Goal: Task Accomplishment & Management: Manage account settings

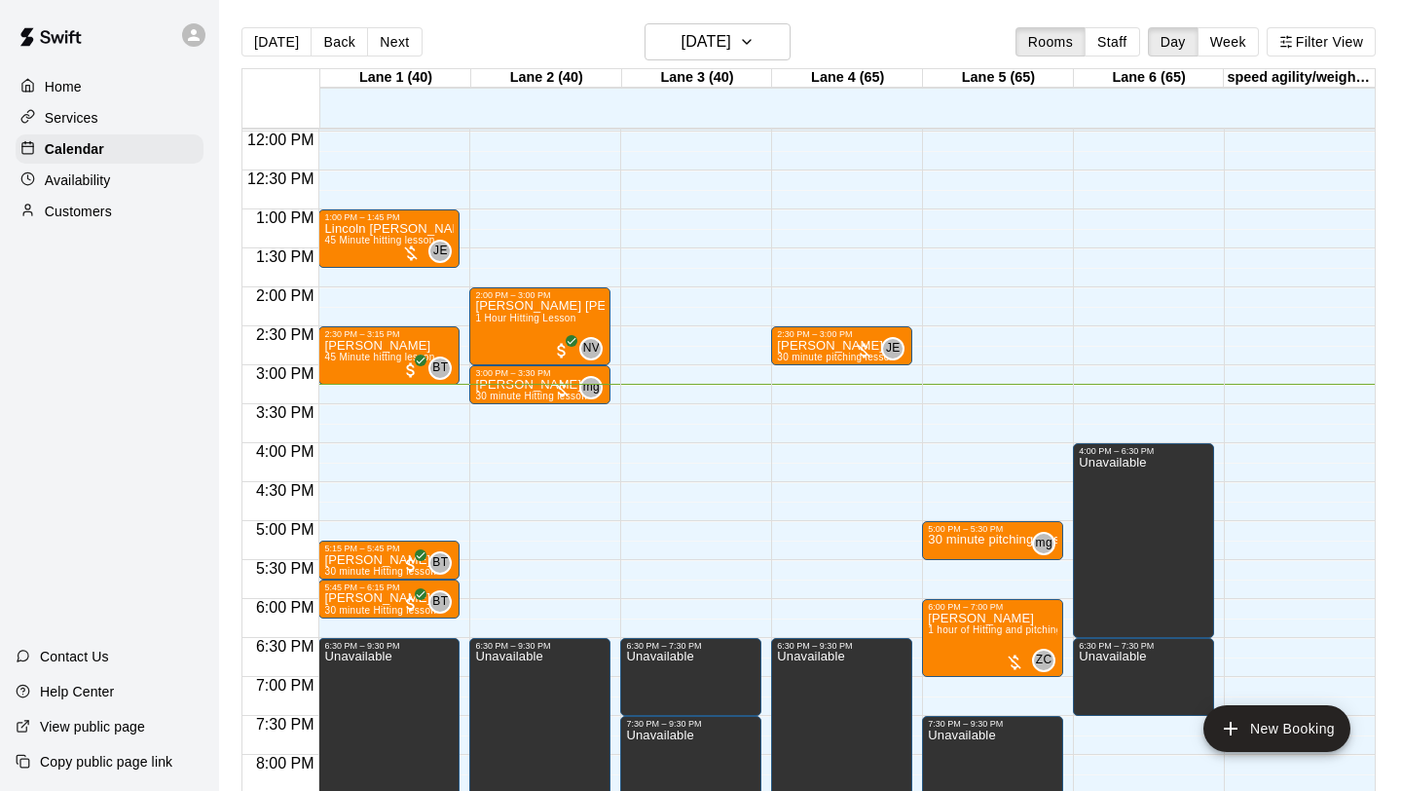
scroll to position [927, 0]
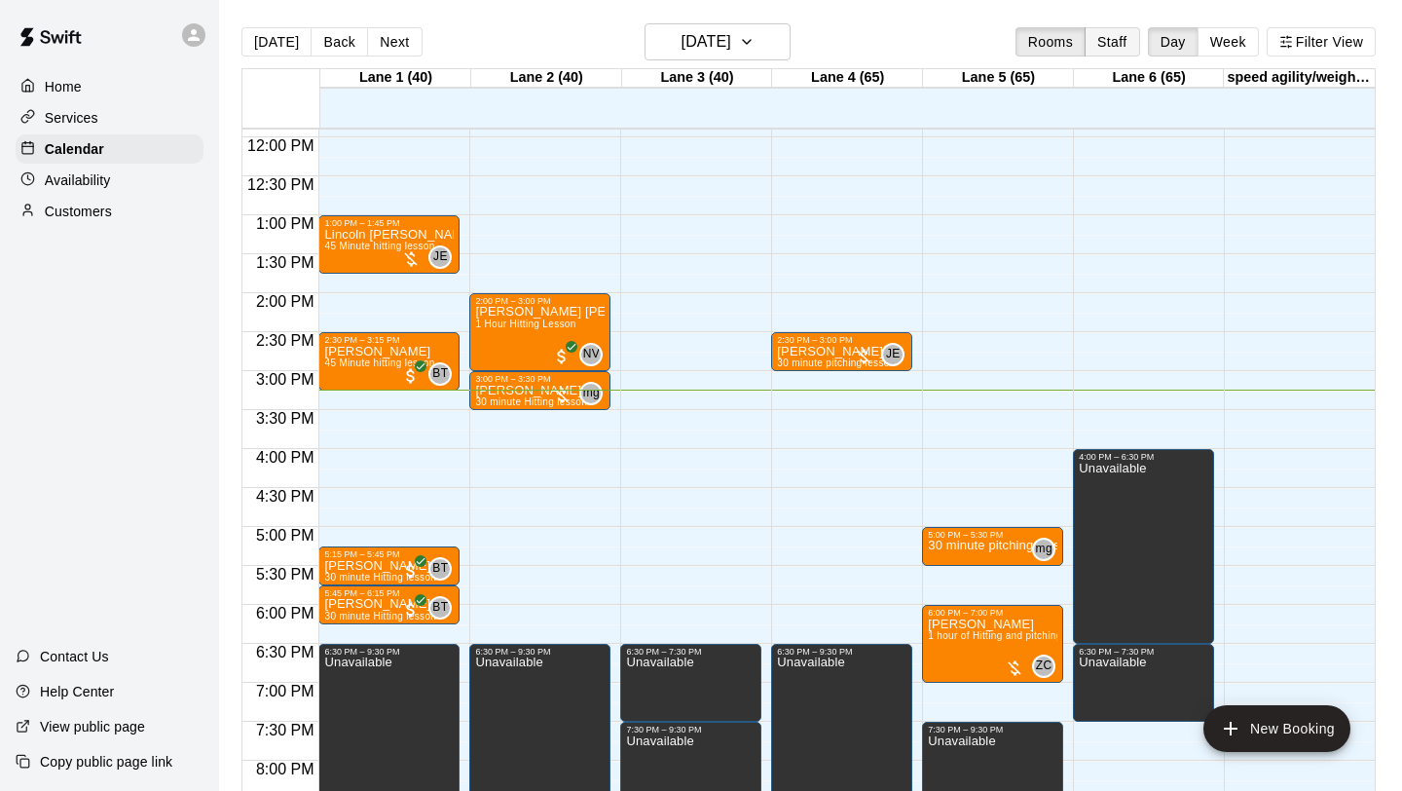
click at [1127, 44] on button "Staff" at bounding box center [1113, 41] width 56 height 29
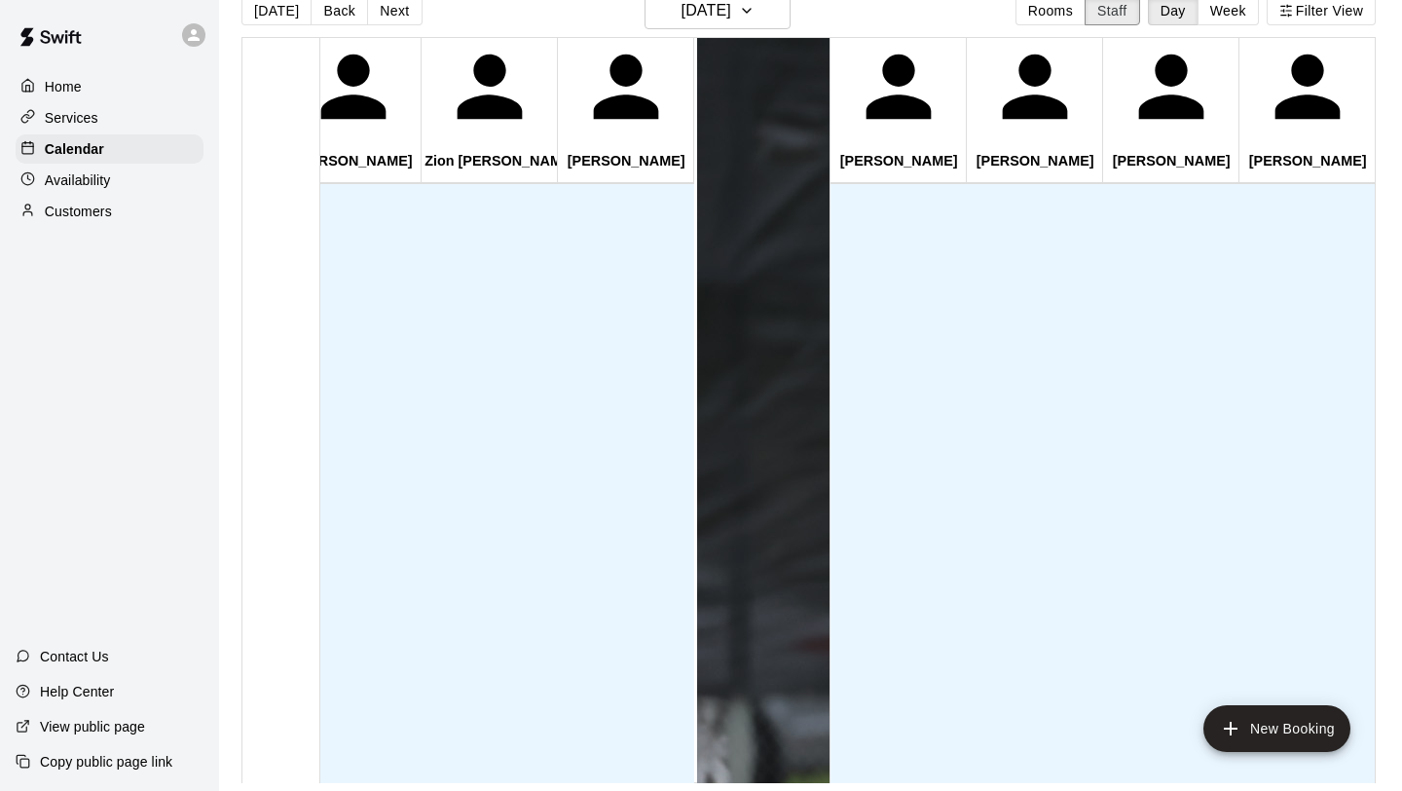
scroll to position [0, 0]
click at [751, 12] on icon "button" at bounding box center [747, 11] width 8 height 4
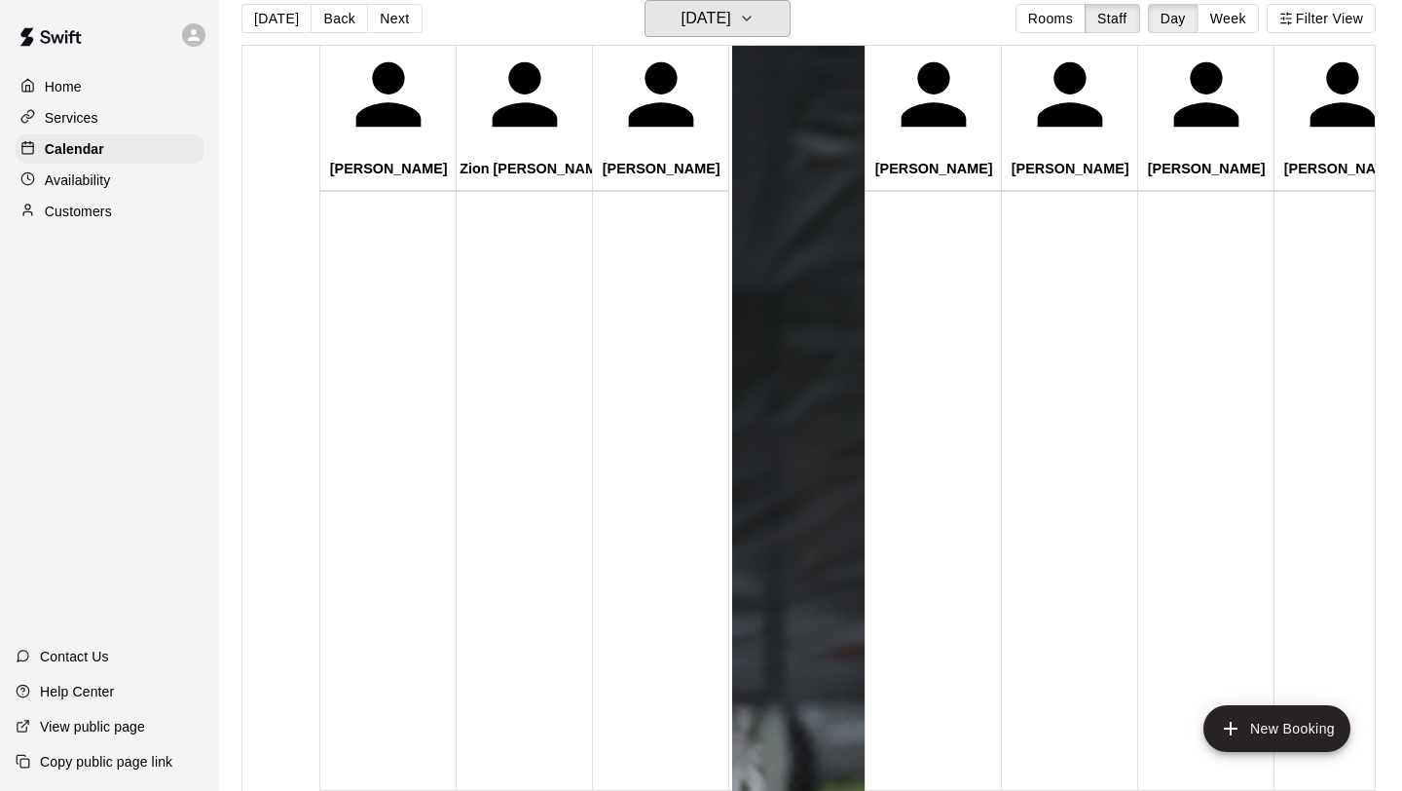
scroll to position [561, 0]
click at [761, 21] on button "[DATE]" at bounding box center [718, 18] width 146 height 37
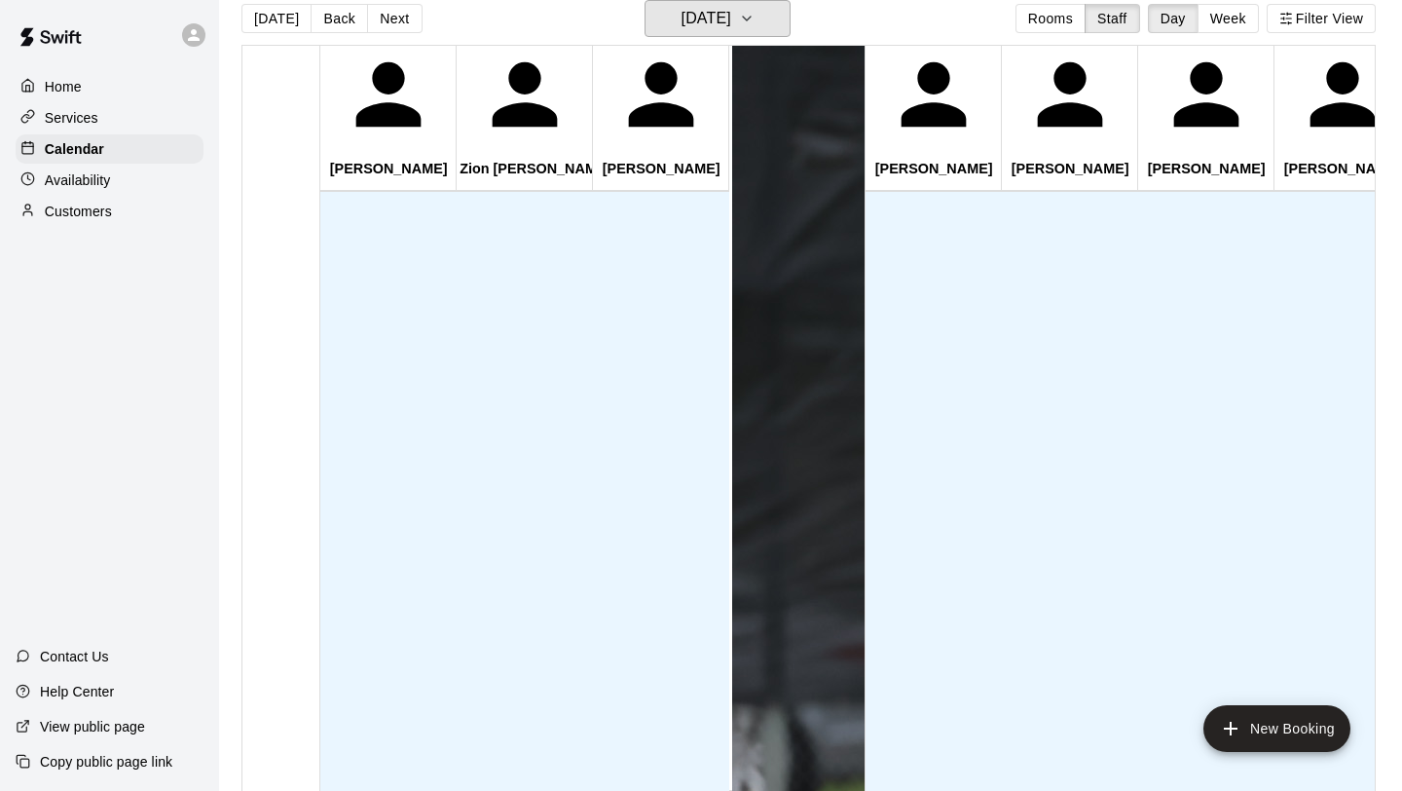
scroll to position [871, 0]
click at [755, 23] on icon "button" at bounding box center [747, 18] width 16 height 23
click at [864, 790] on div at bounding box center [701, 798] width 1402 height 0
click at [134, 179] on div "Availability" at bounding box center [110, 180] width 188 height 29
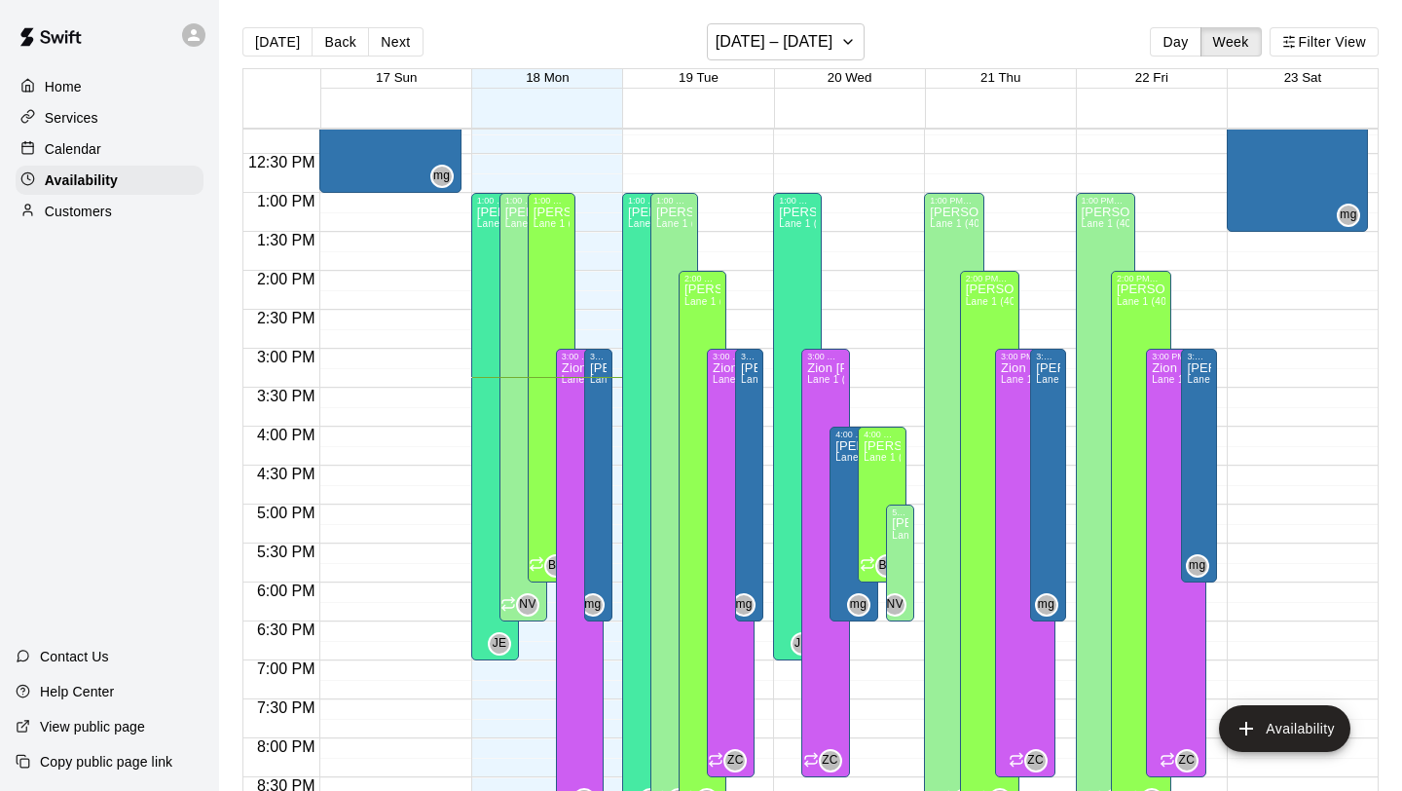
scroll to position [943, 0]
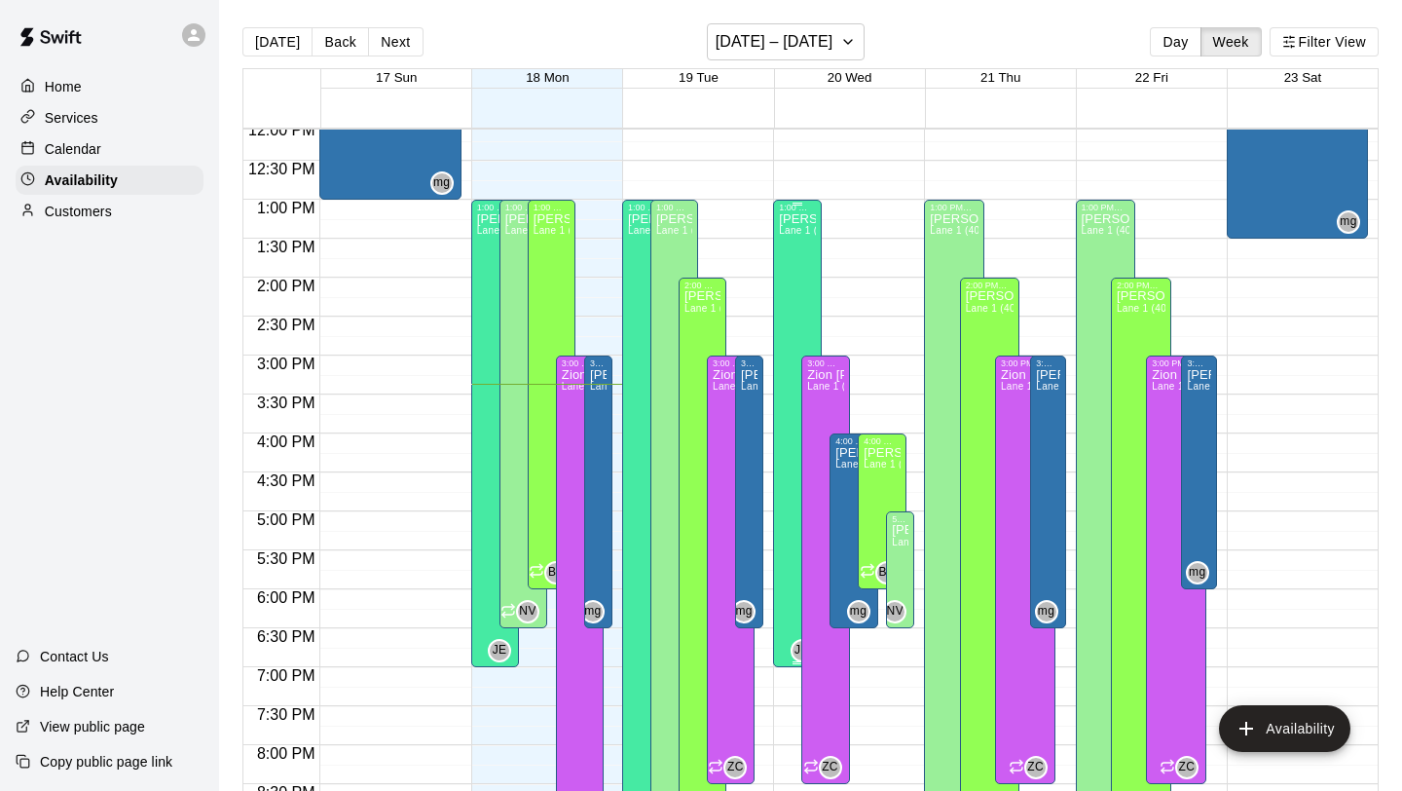
click at [800, 241] on div "[PERSON_NAME] [PERSON_NAME] 1 (40), Lane 2 (40), Lane 3 (40), Lane 4 (65), Lane…" at bounding box center [797, 607] width 36 height 791
click at [86, 143] on p "Calendar" at bounding box center [73, 148] width 56 height 19
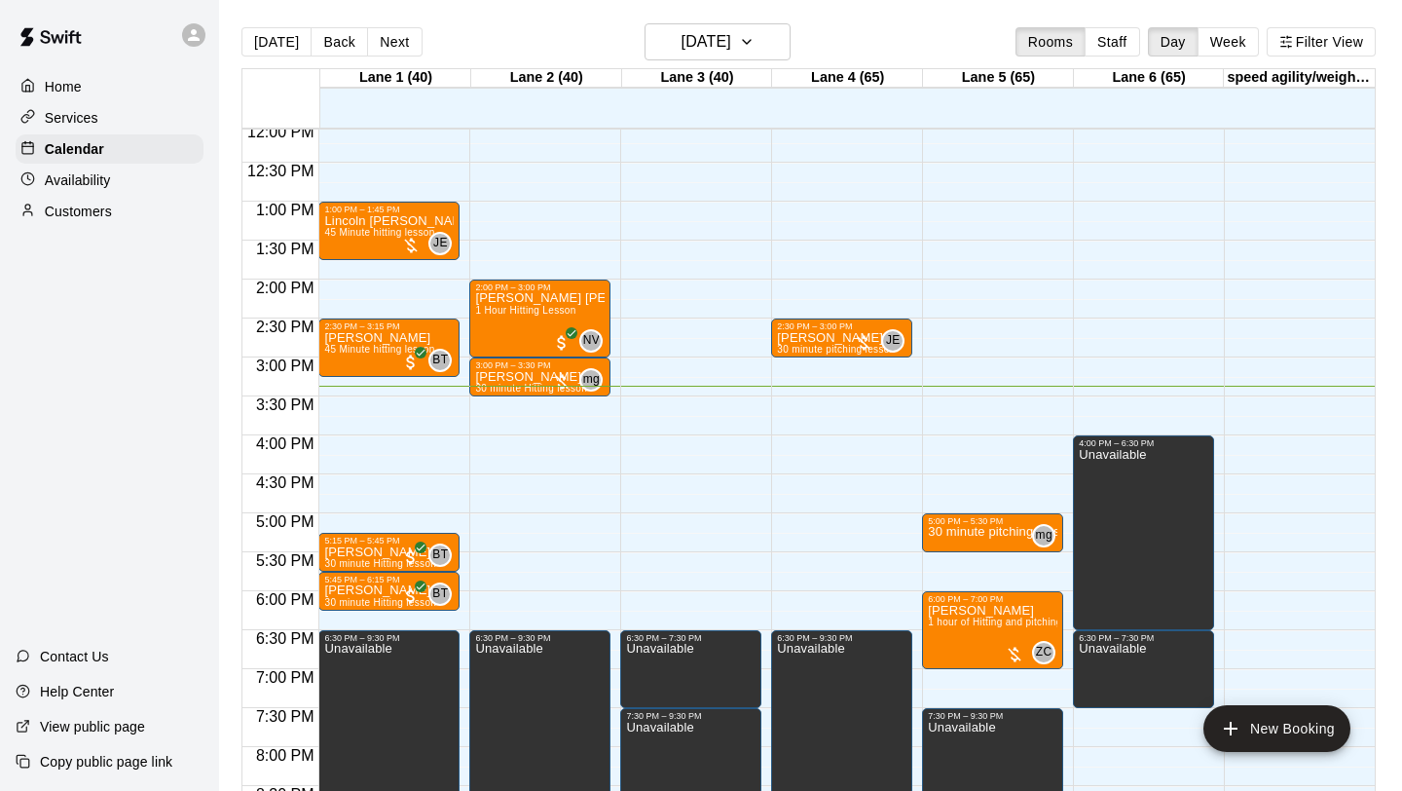
scroll to position [933, 0]
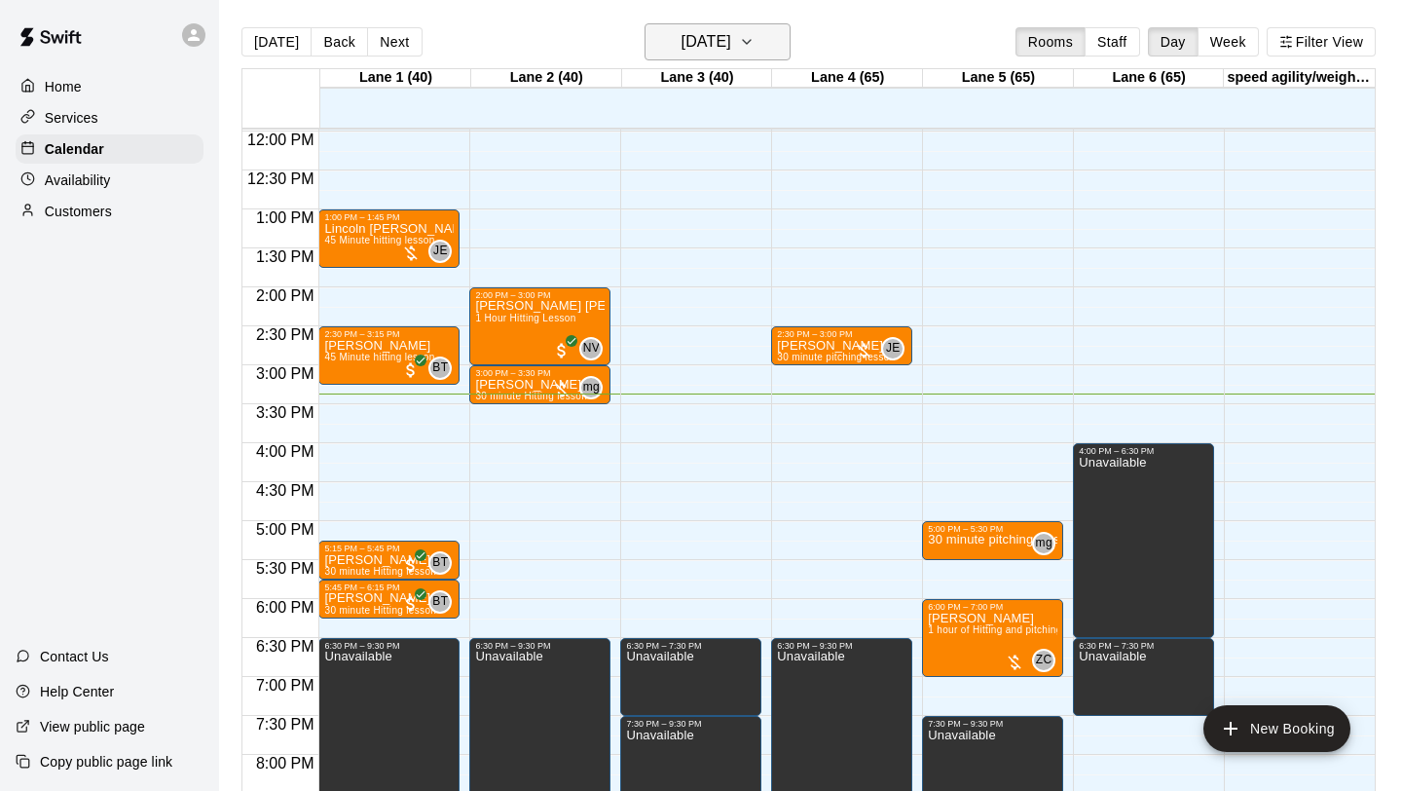
click at [759, 33] on button "[DATE]" at bounding box center [718, 41] width 146 height 37
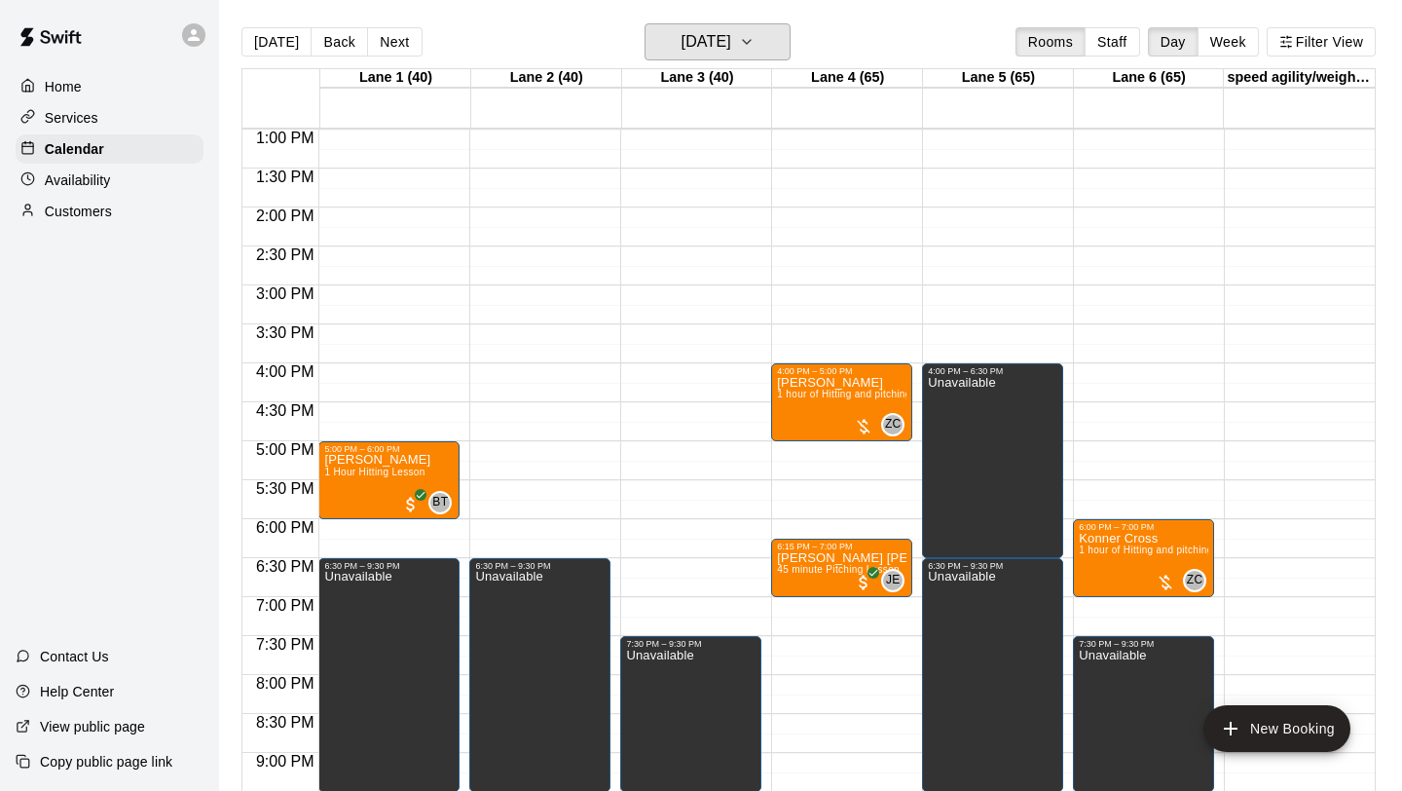
scroll to position [1019, 0]
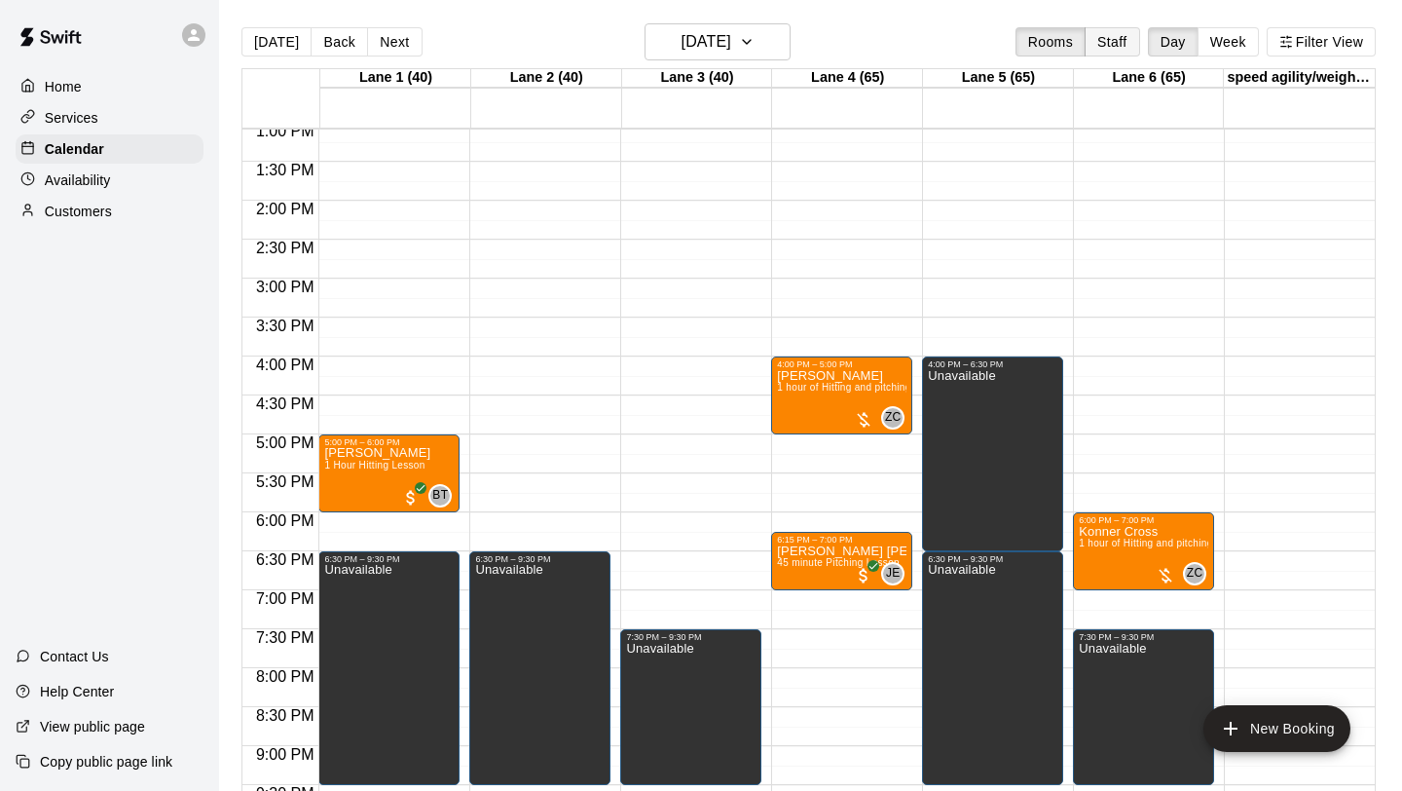
click at [1114, 41] on button "Staff" at bounding box center [1113, 41] width 56 height 29
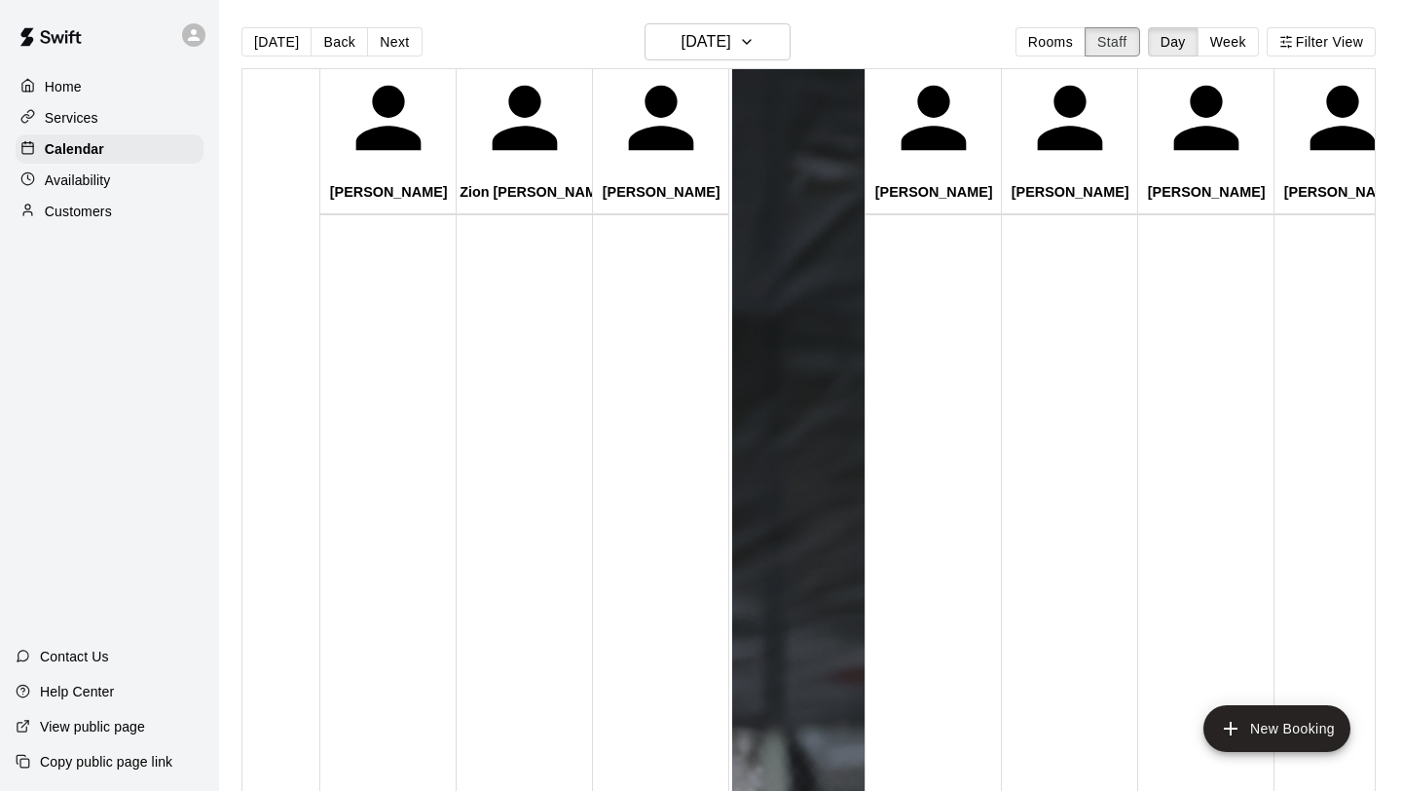
scroll to position [1042, 0]
click at [109, 178] on p "Availability" at bounding box center [78, 179] width 66 height 19
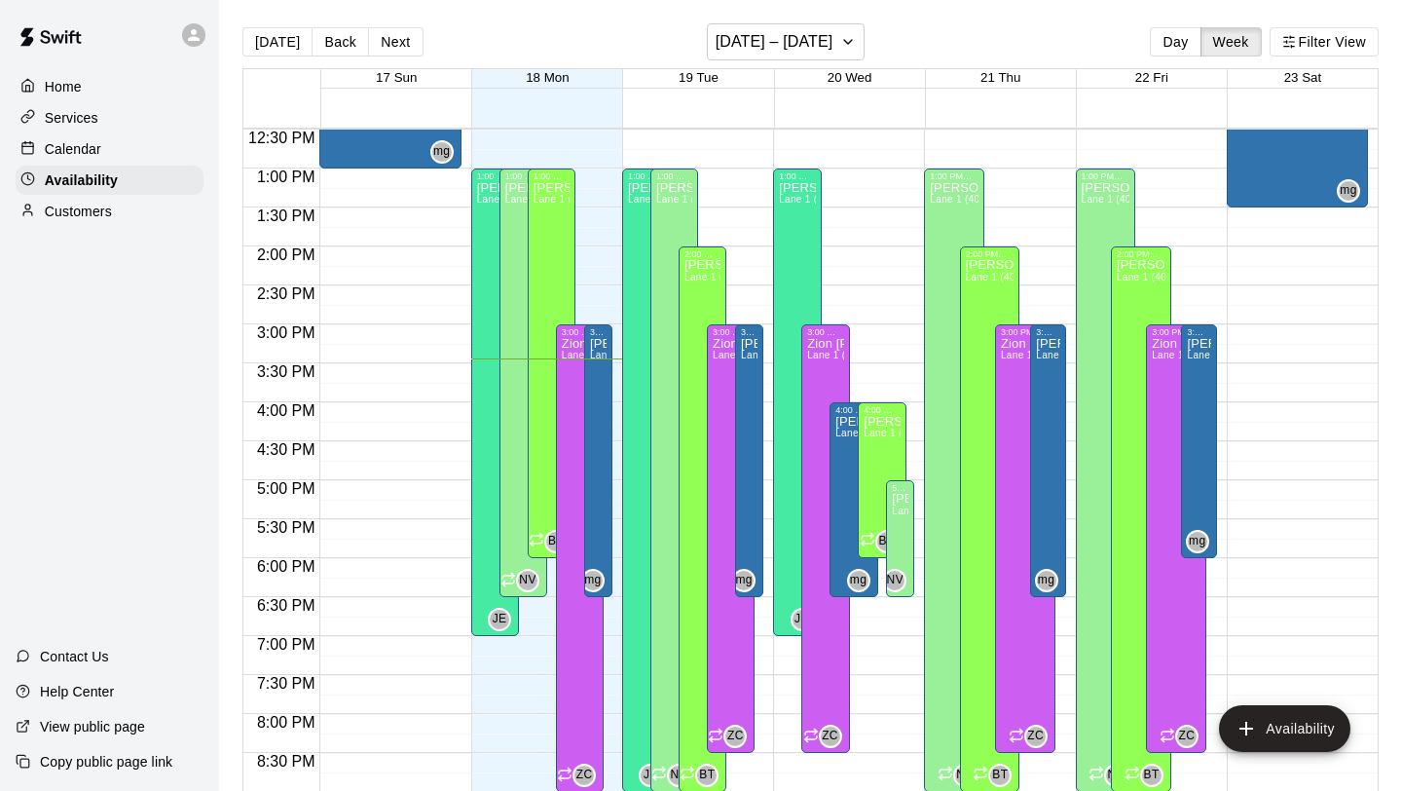
scroll to position [970, 0]
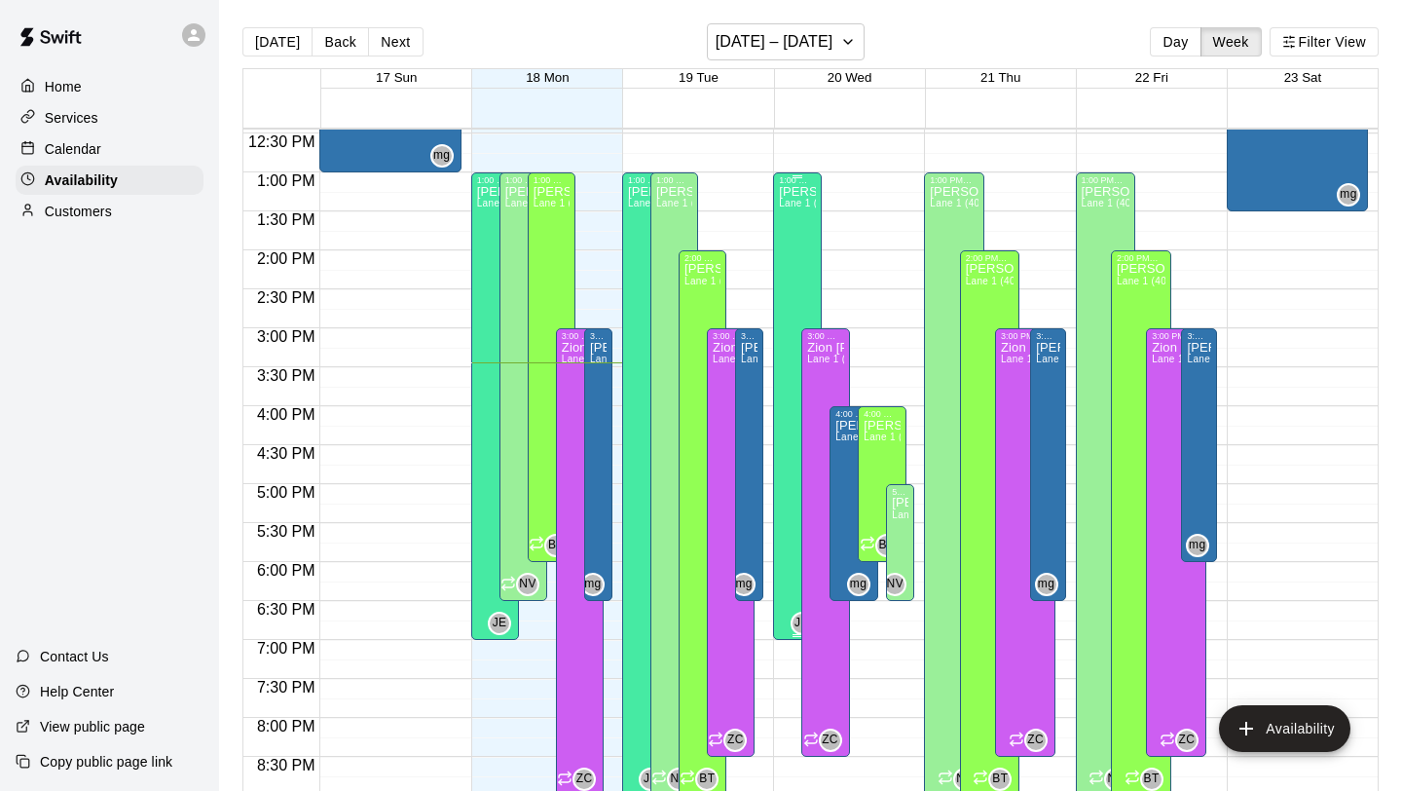
click at [809, 244] on div "[PERSON_NAME] [PERSON_NAME] 1 (40), Lane 2 (40), Lane 3 (40), Lane 4 (65), Lane…" at bounding box center [797, 580] width 36 height 791
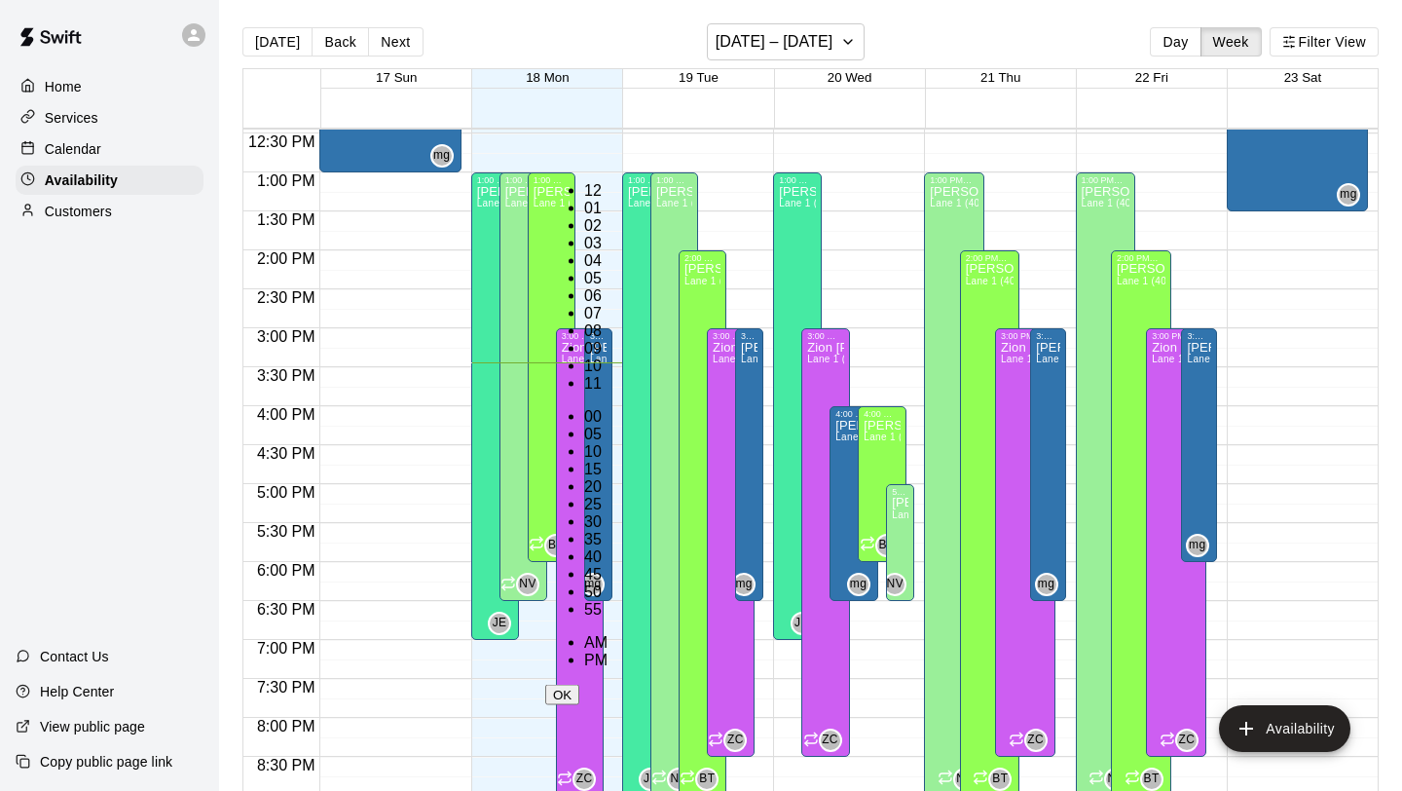
scroll to position [35, 0]
click at [584, 252] on li "03" at bounding box center [595, 244] width 23 height 18
click at [608, 513] on li "30" at bounding box center [595, 522] width 23 height 18
type input "********"
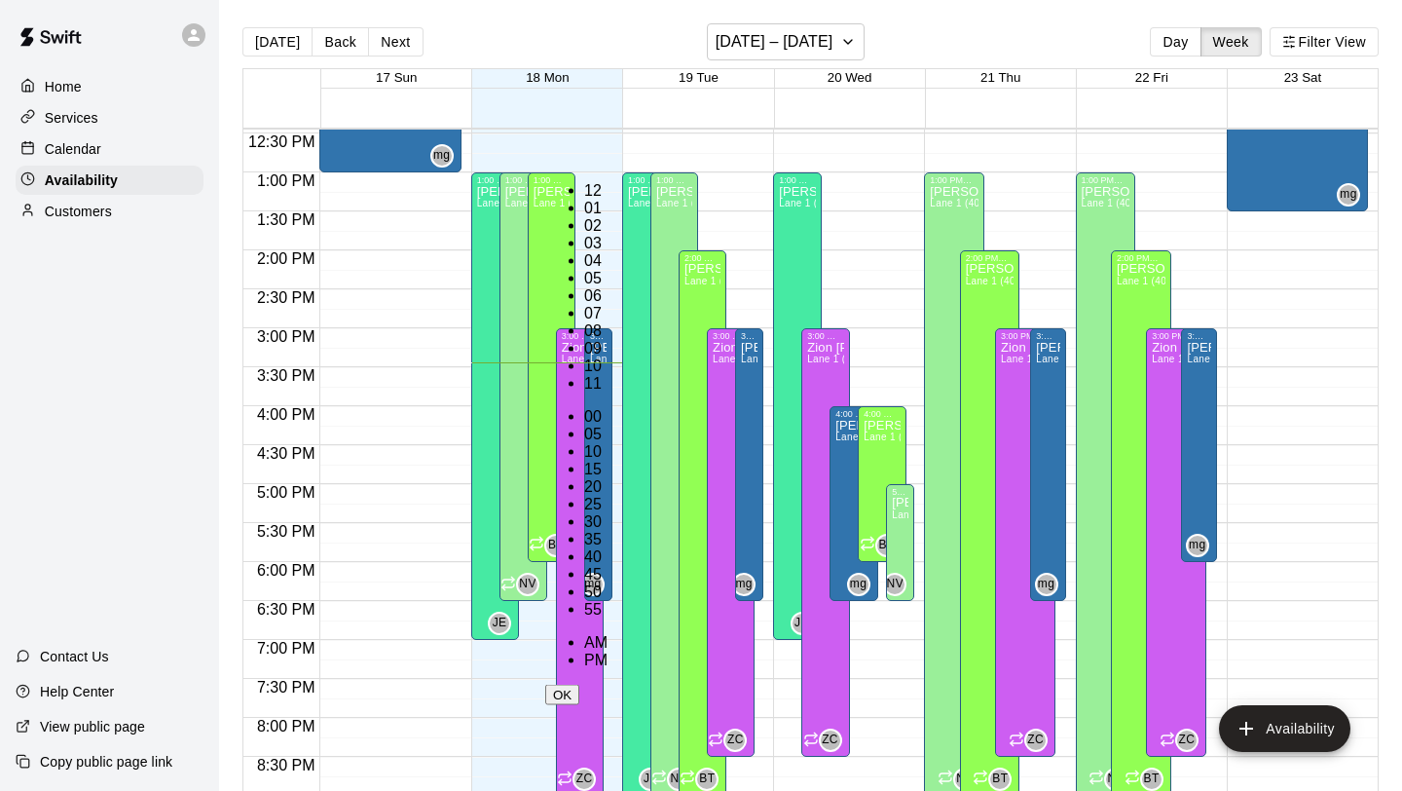
scroll to position [228, 0]
click at [579, 685] on button "OK" at bounding box center [562, 695] width 34 height 20
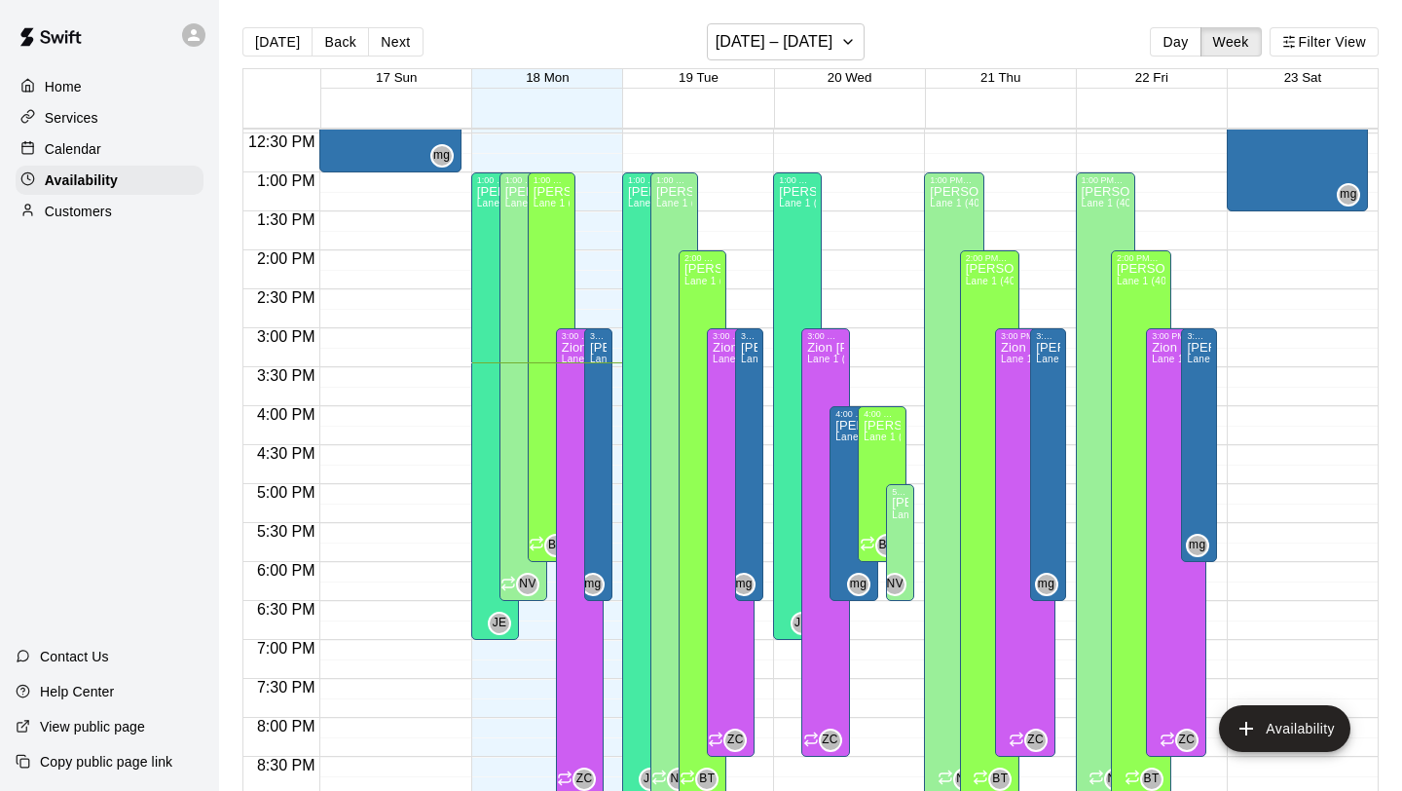
scroll to position [41, 0]
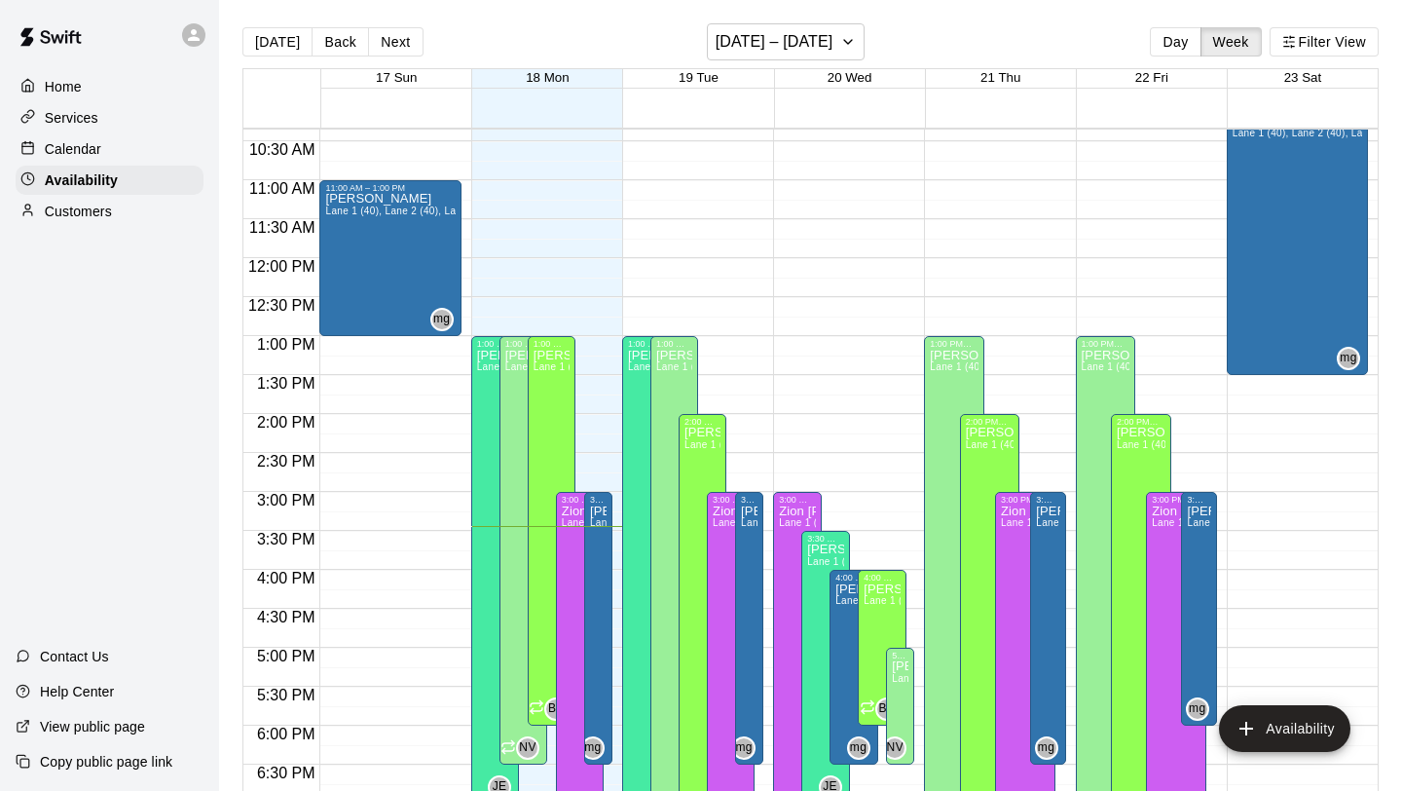
scroll to position [905, 0]
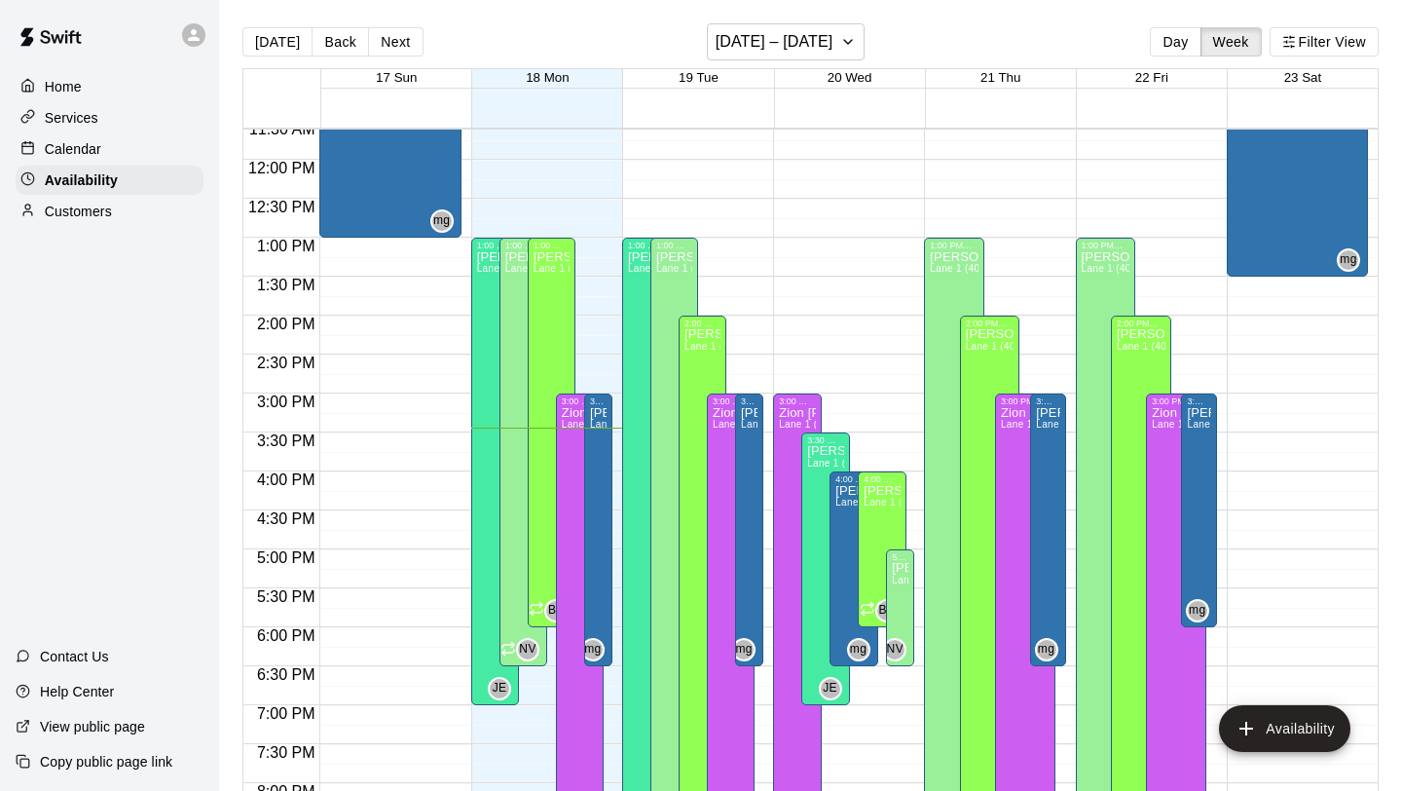
click at [120, 144] on div "Calendar" at bounding box center [110, 148] width 188 height 29
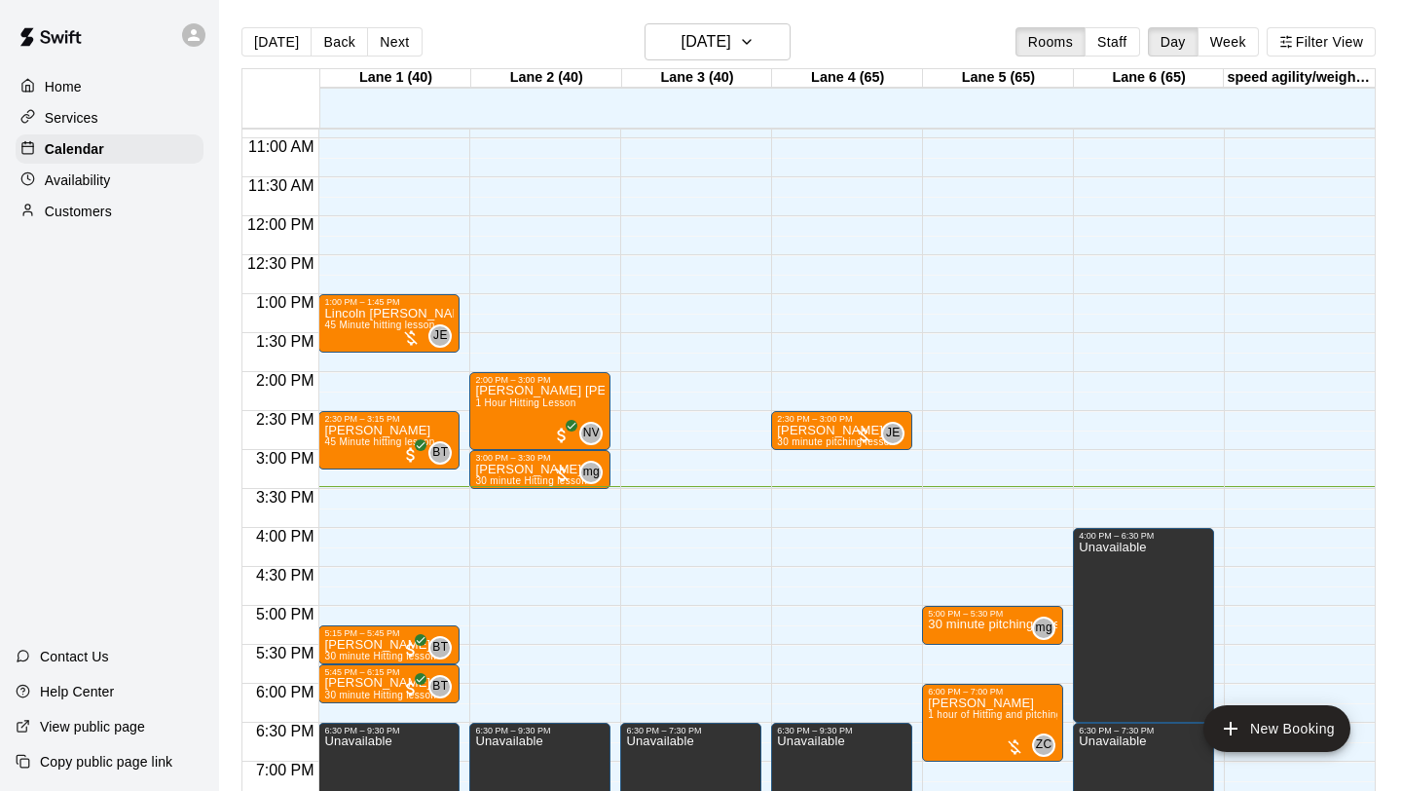
scroll to position [825, 0]
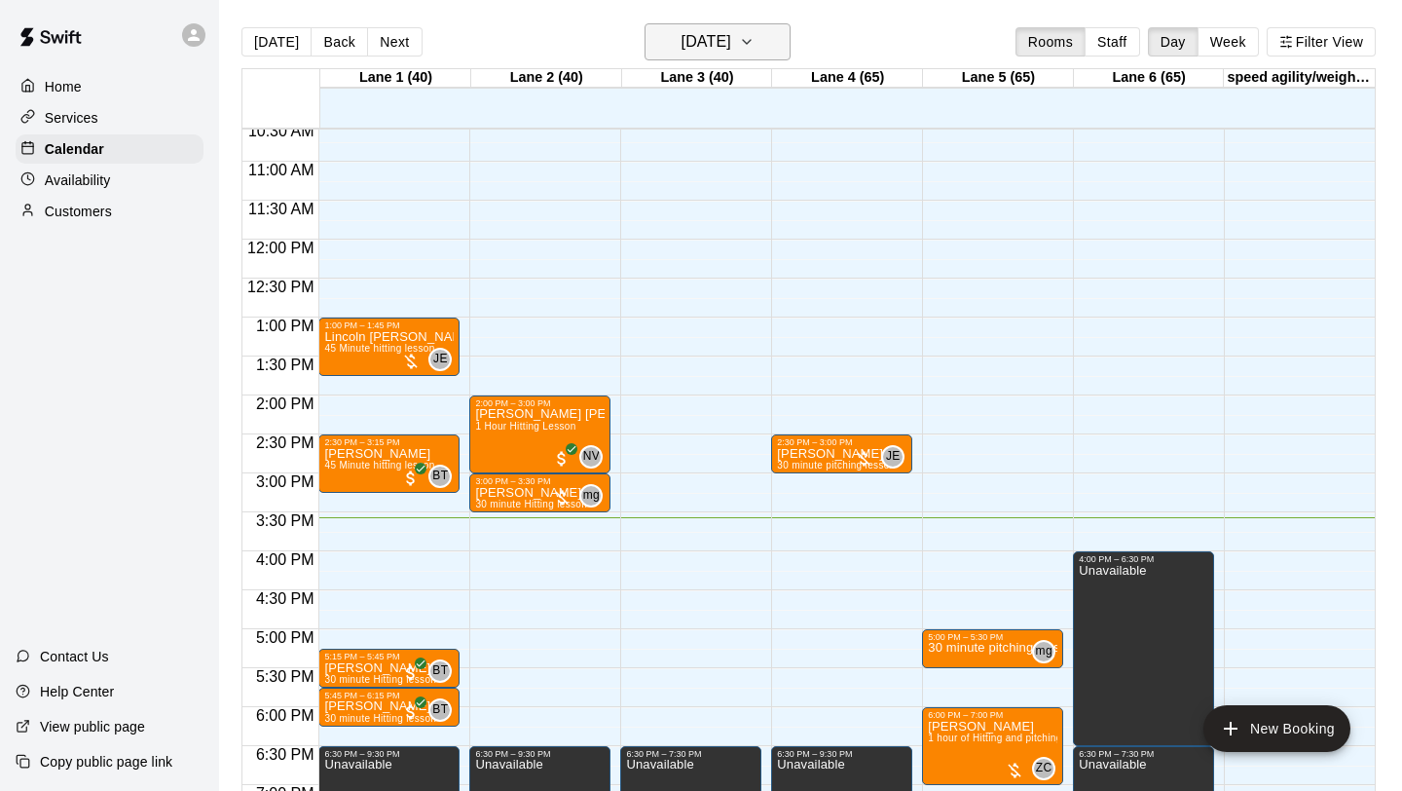
click at [755, 53] on icon "button" at bounding box center [747, 41] width 16 height 23
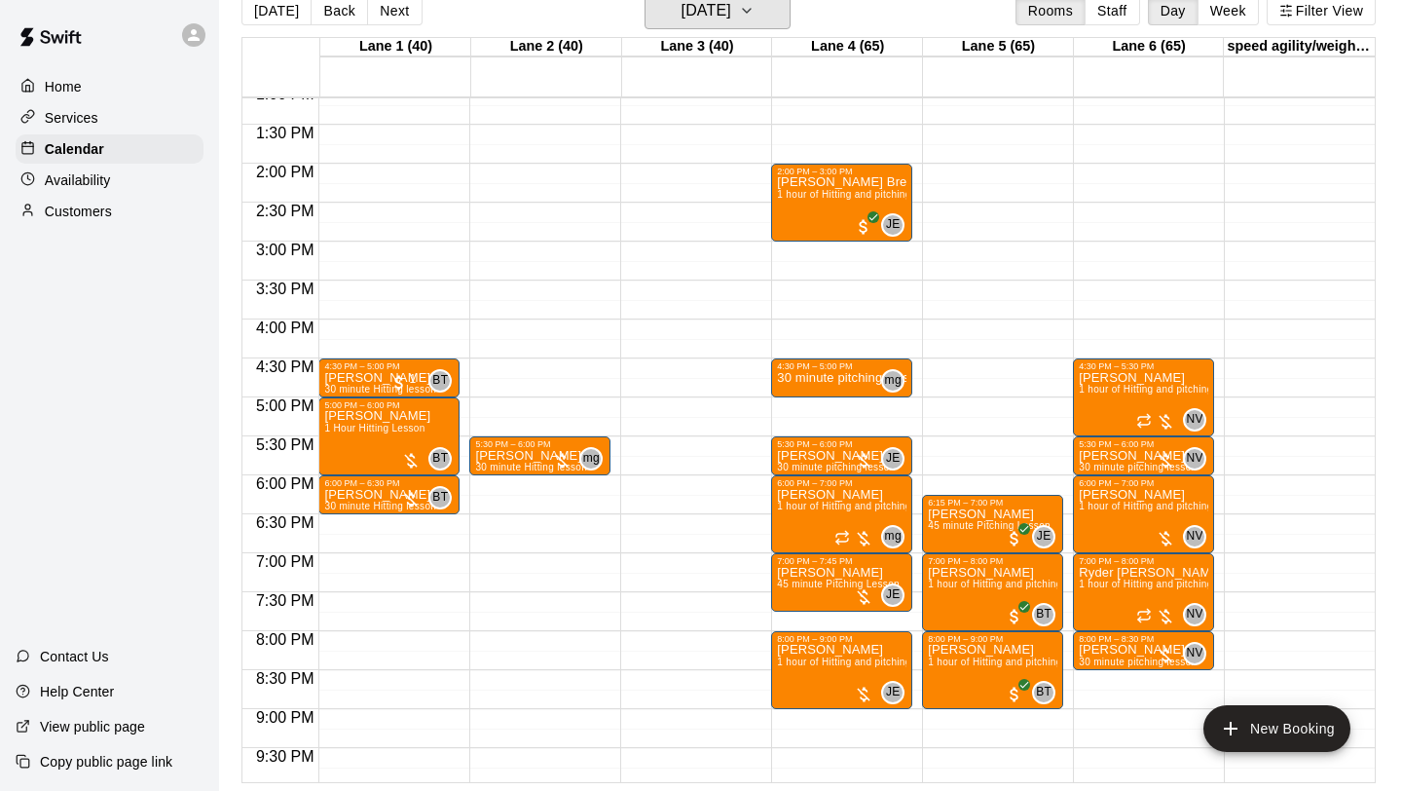
scroll to position [1019, 0]
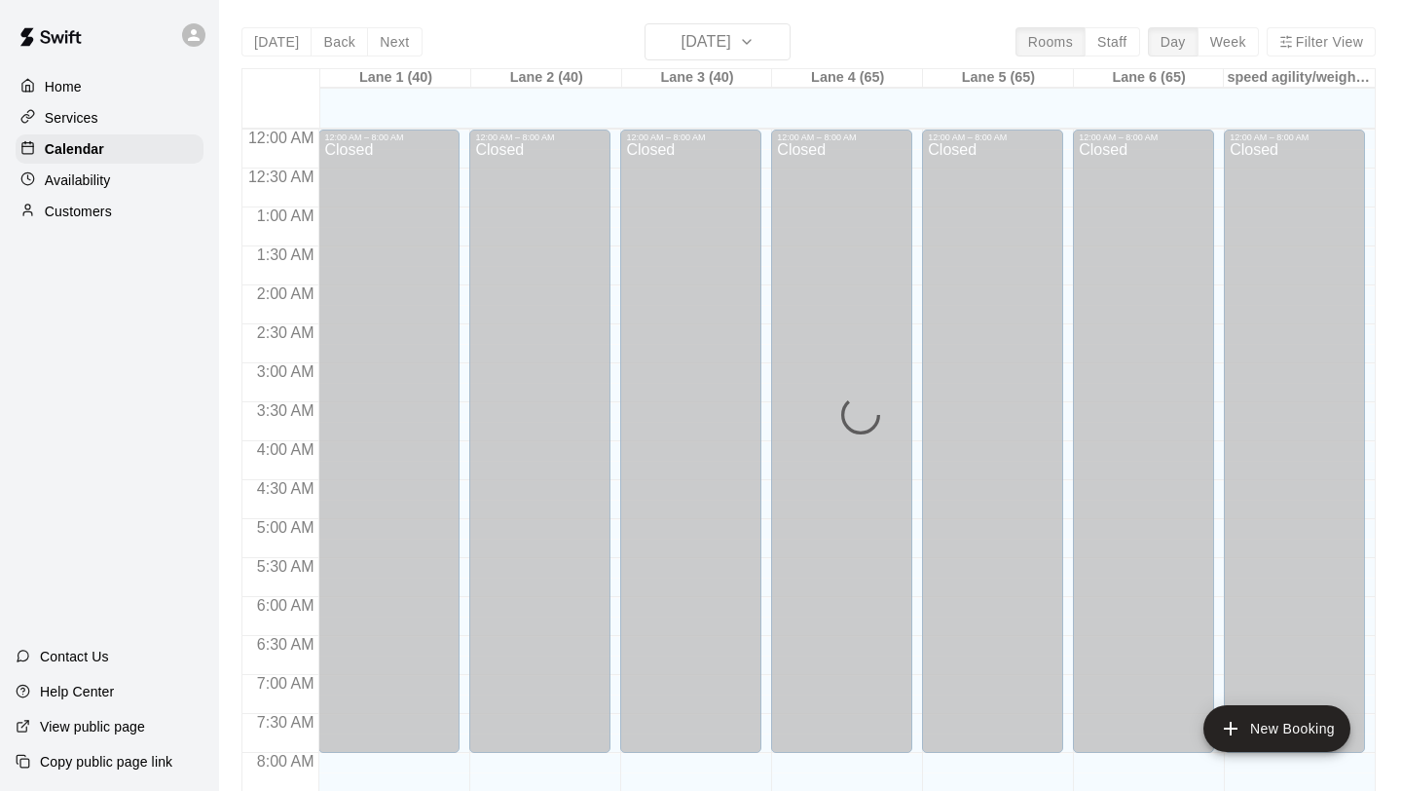
scroll to position [1129, 0]
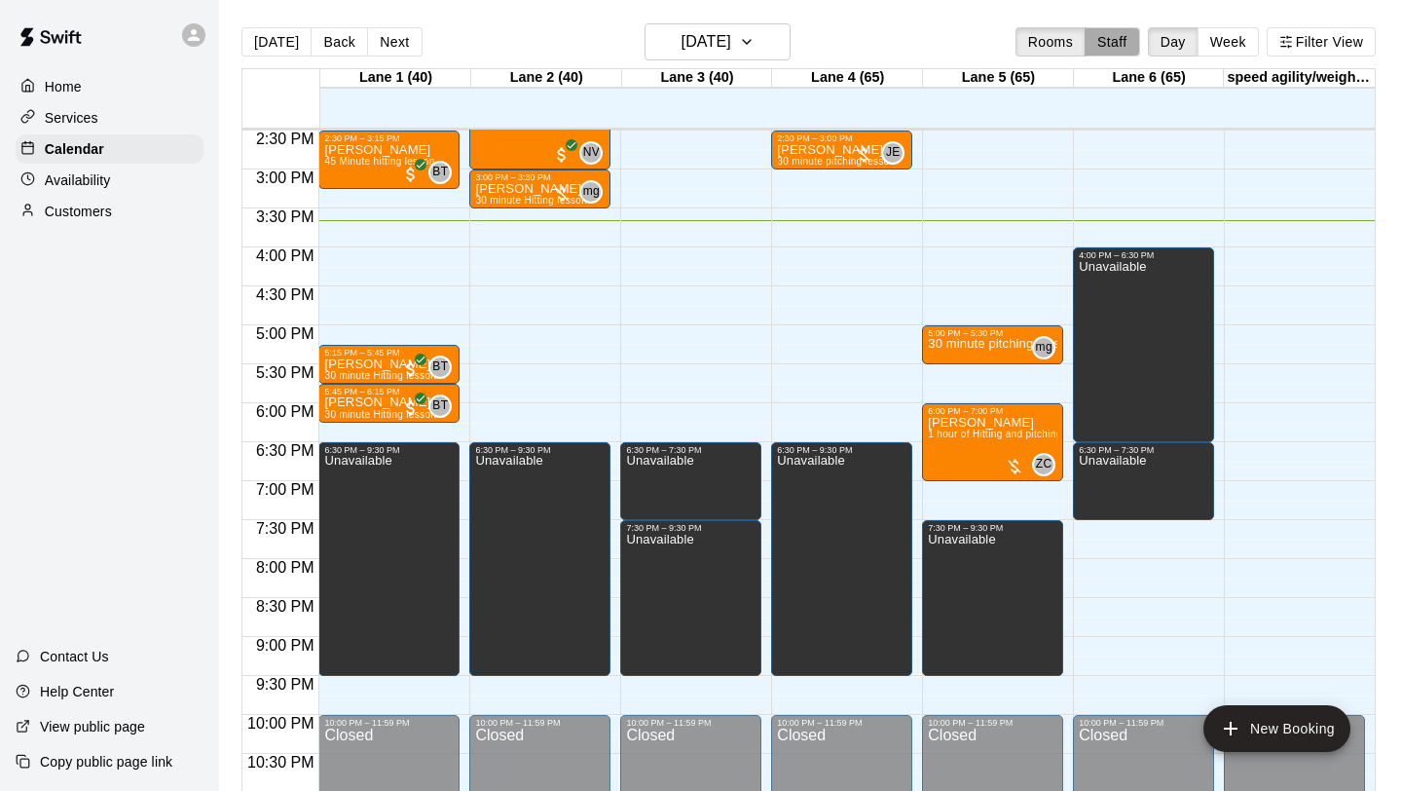
click at [1108, 43] on button "Staff" at bounding box center [1113, 41] width 56 height 29
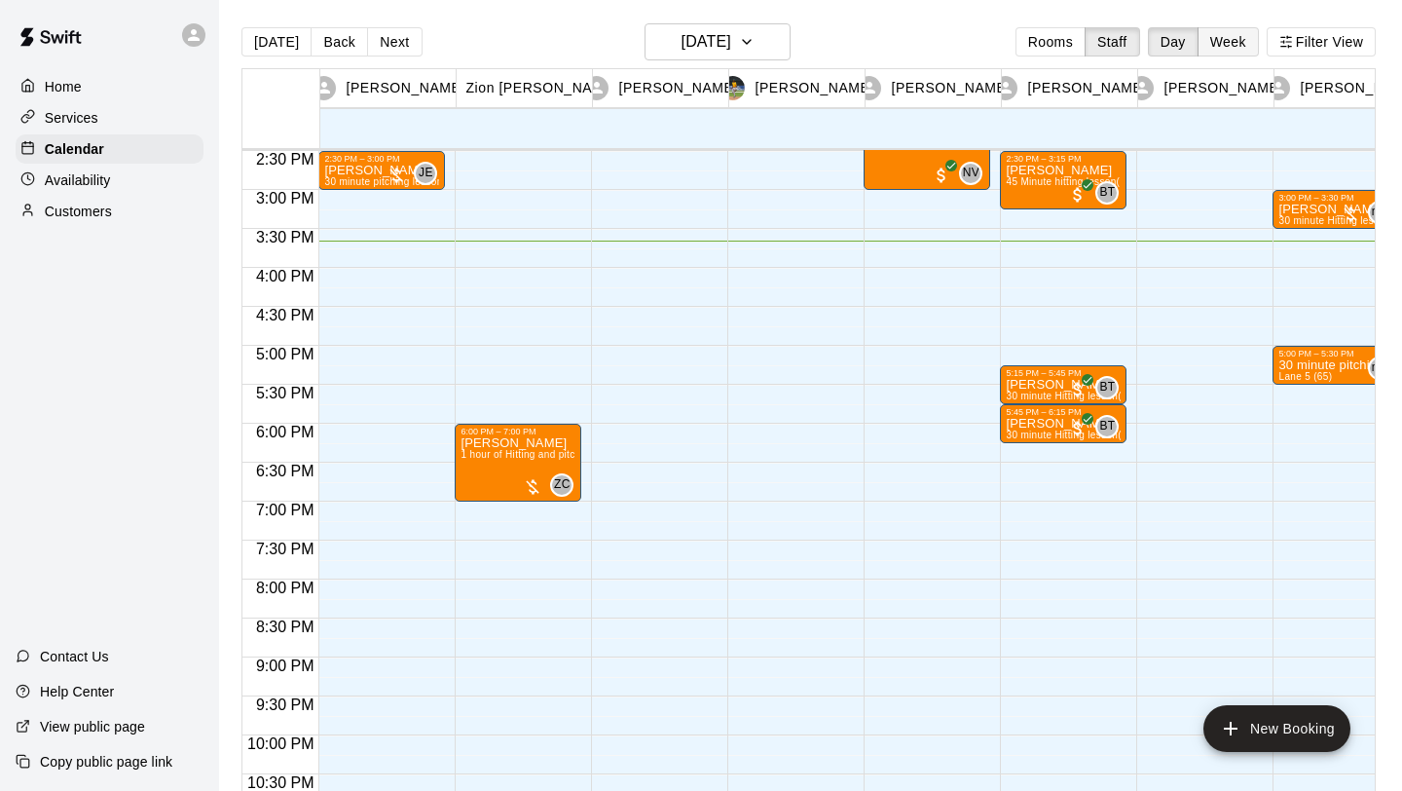
click at [1231, 48] on button "Week" at bounding box center [1228, 41] width 61 height 29
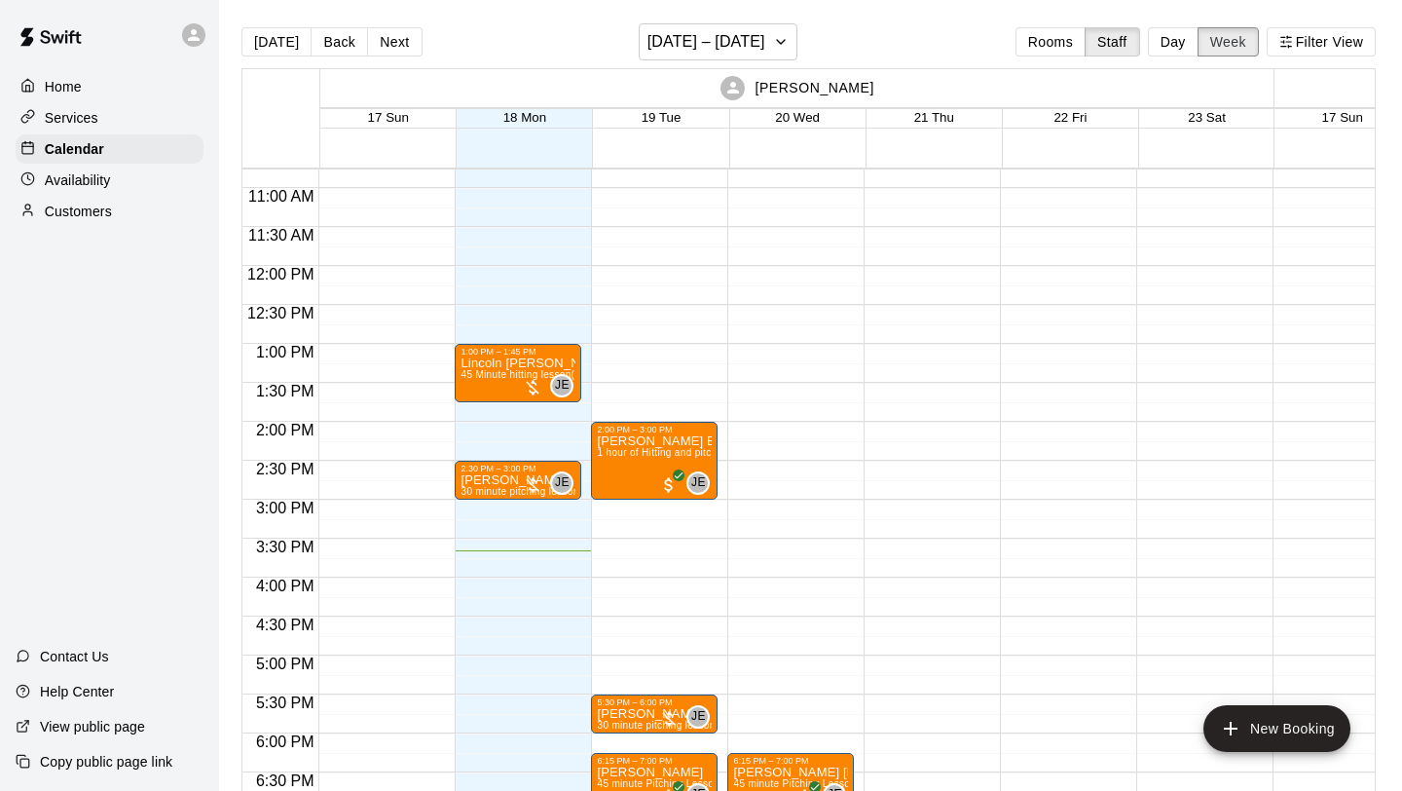
scroll to position [968, 0]
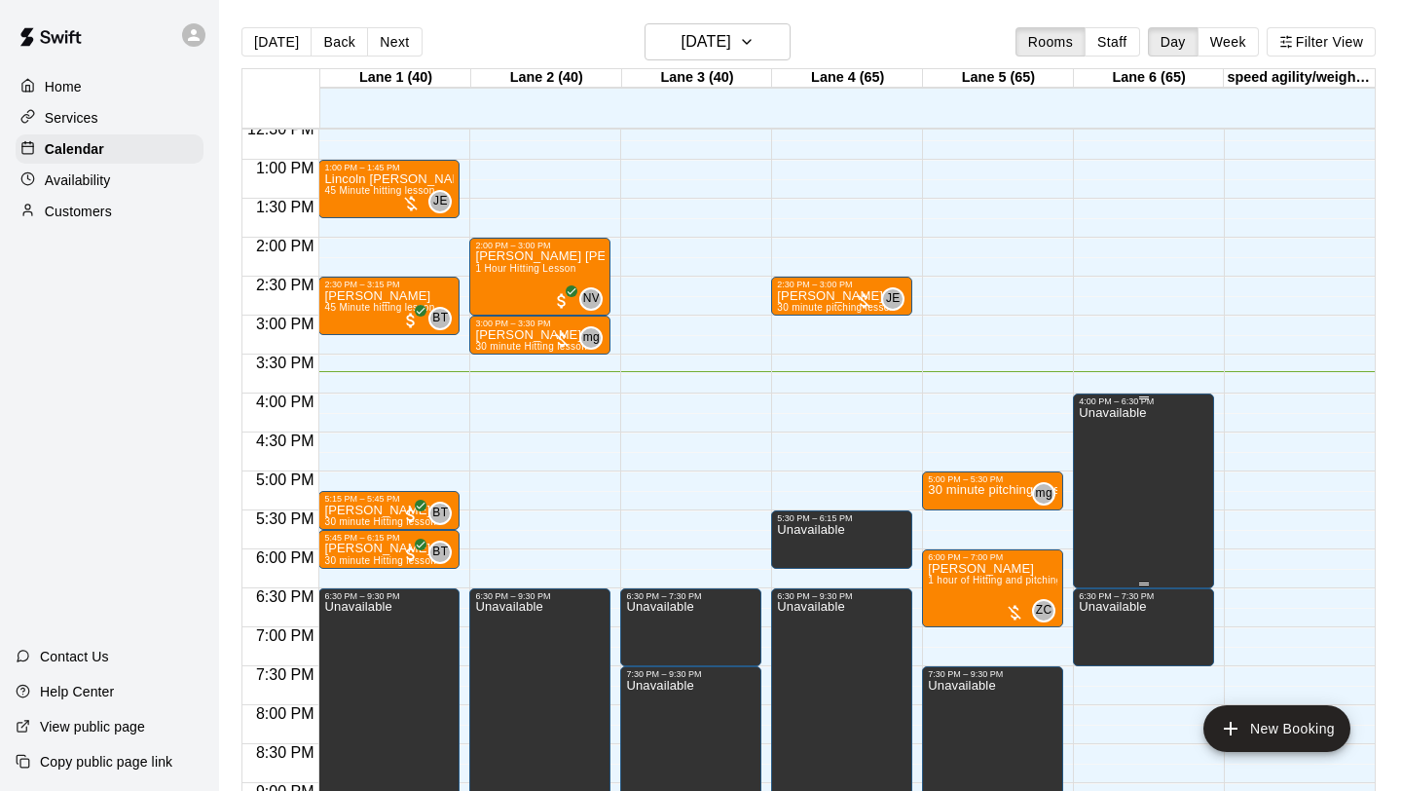
scroll to position [922, 0]
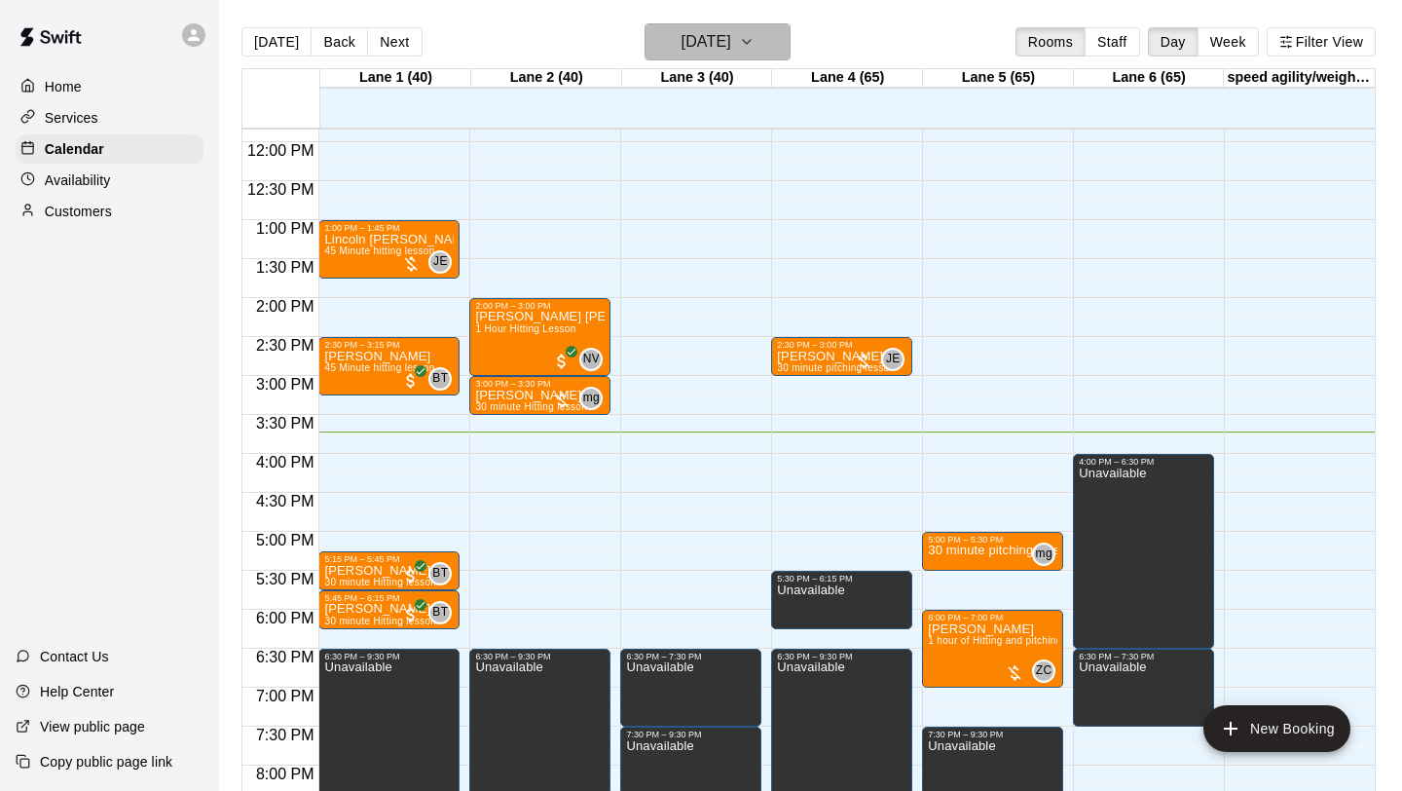
click at [751, 41] on icon "button" at bounding box center [747, 42] width 8 height 4
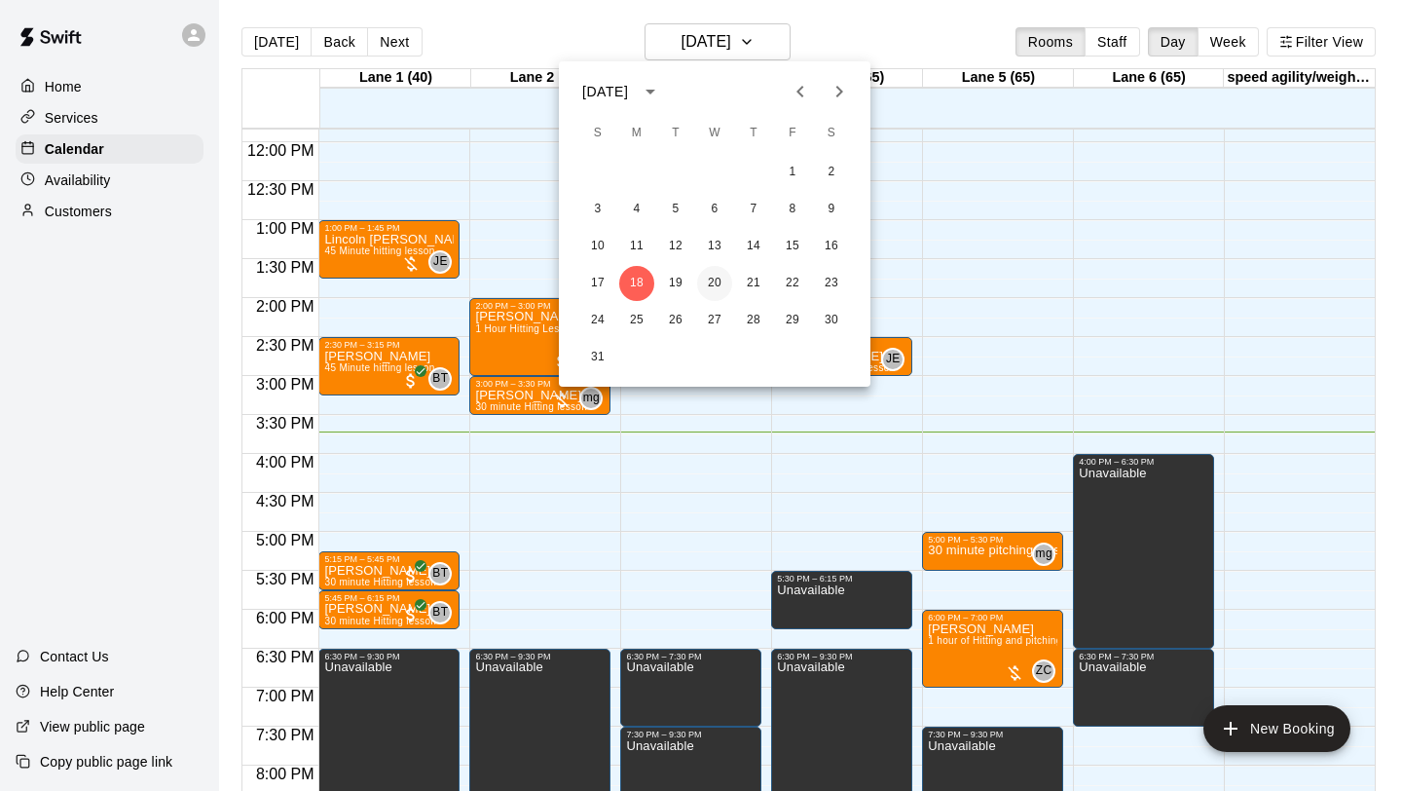
click at [710, 283] on button "20" at bounding box center [714, 283] width 35 height 35
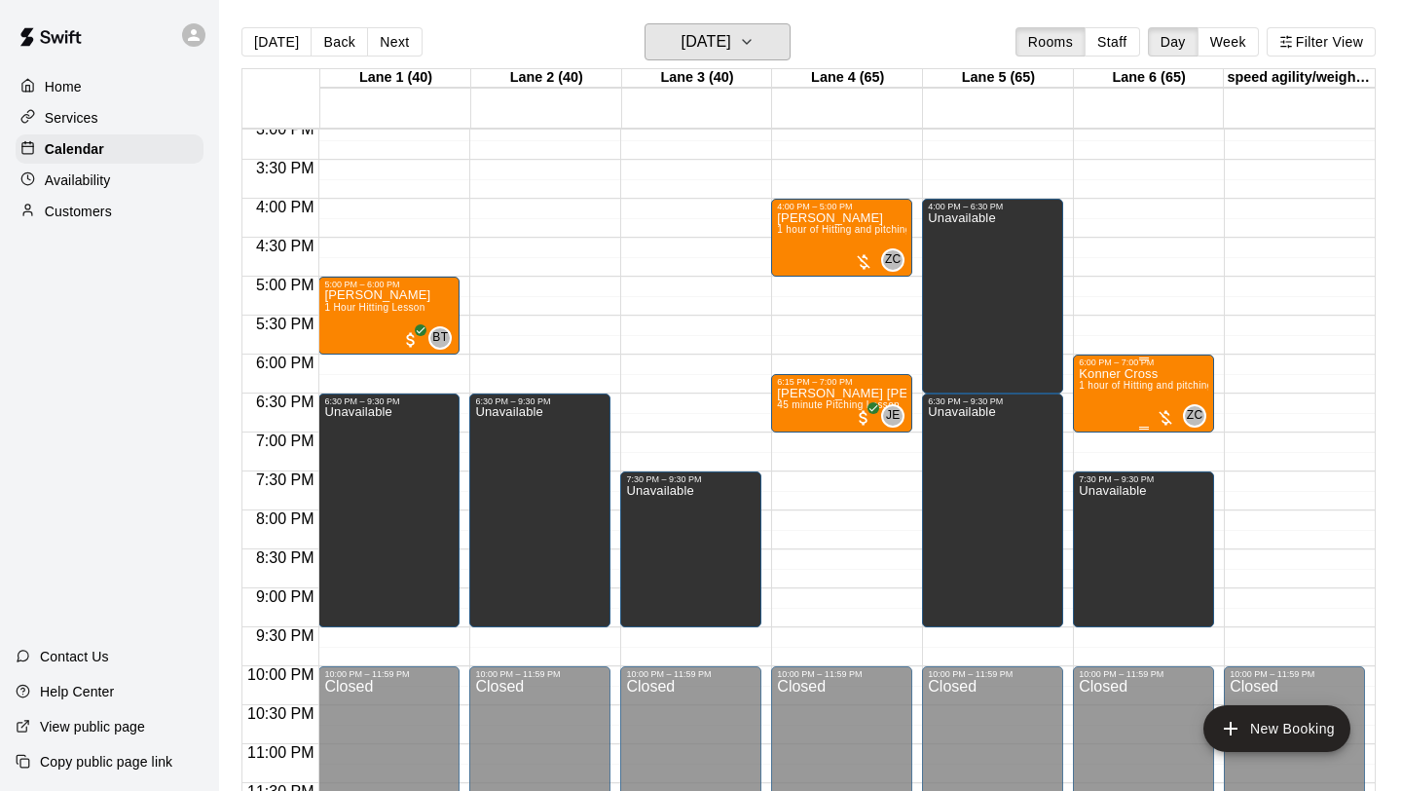
scroll to position [1183, 0]
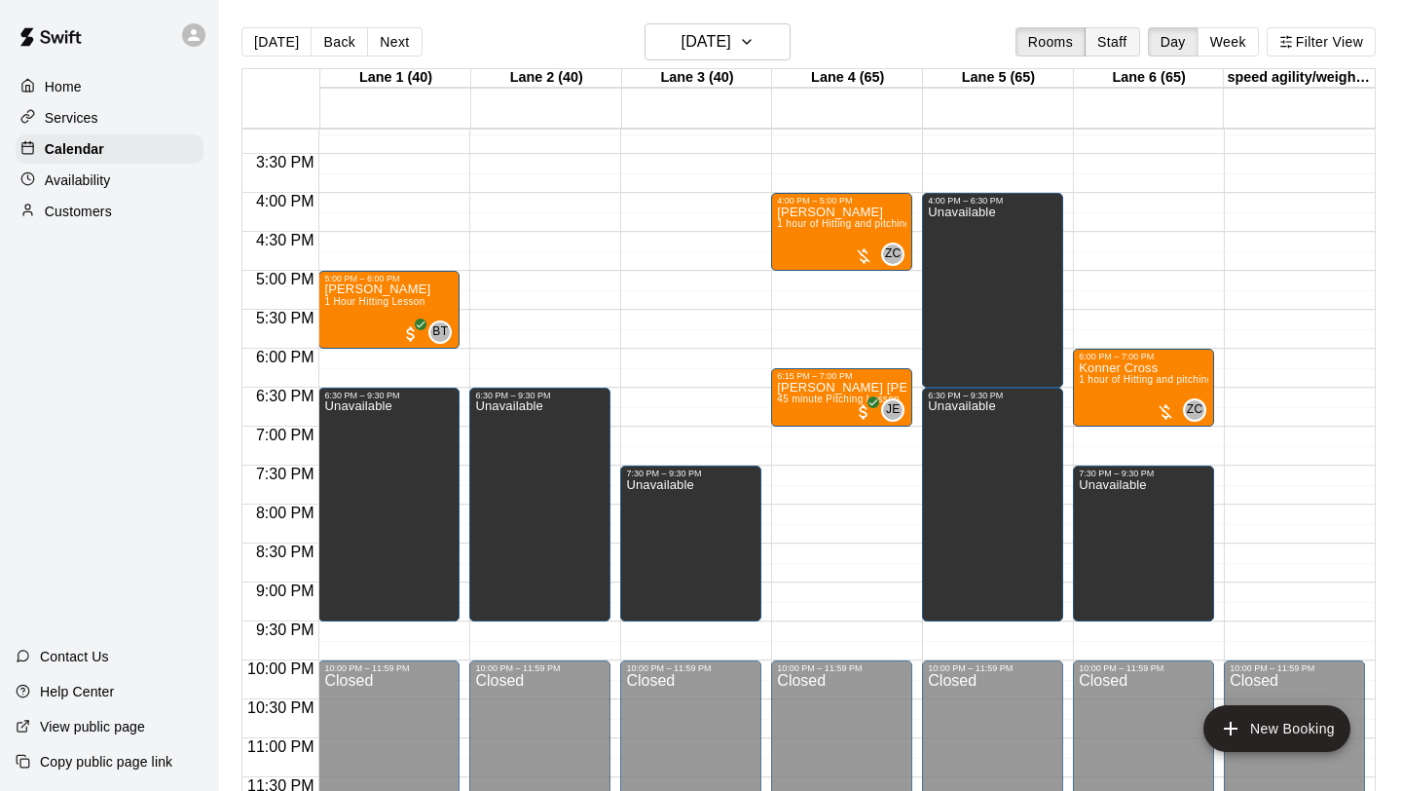
click at [1121, 46] on button "Staff" at bounding box center [1113, 41] width 56 height 29
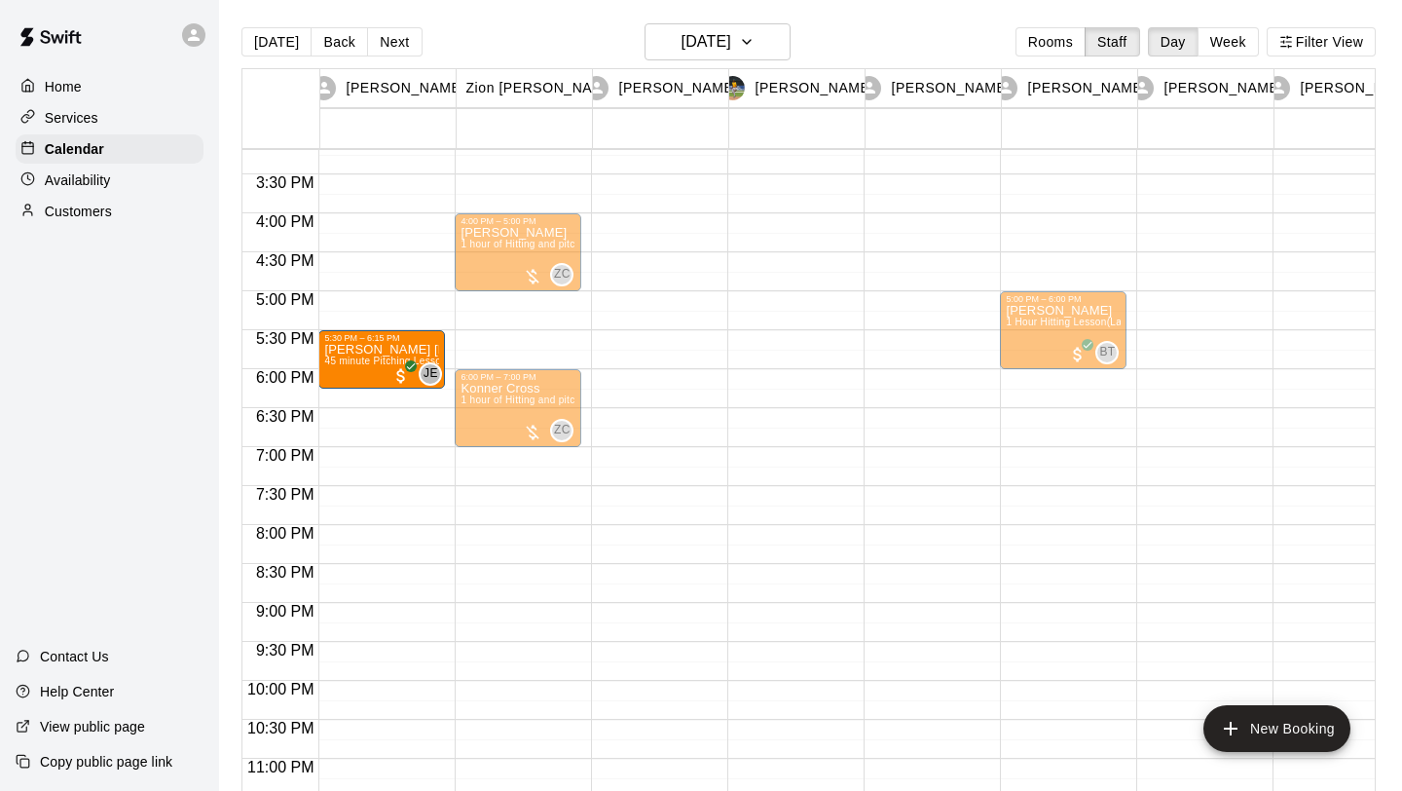
drag, startPoint x: 393, startPoint y: 406, endPoint x: 391, endPoint y: 357, distance: 48.7
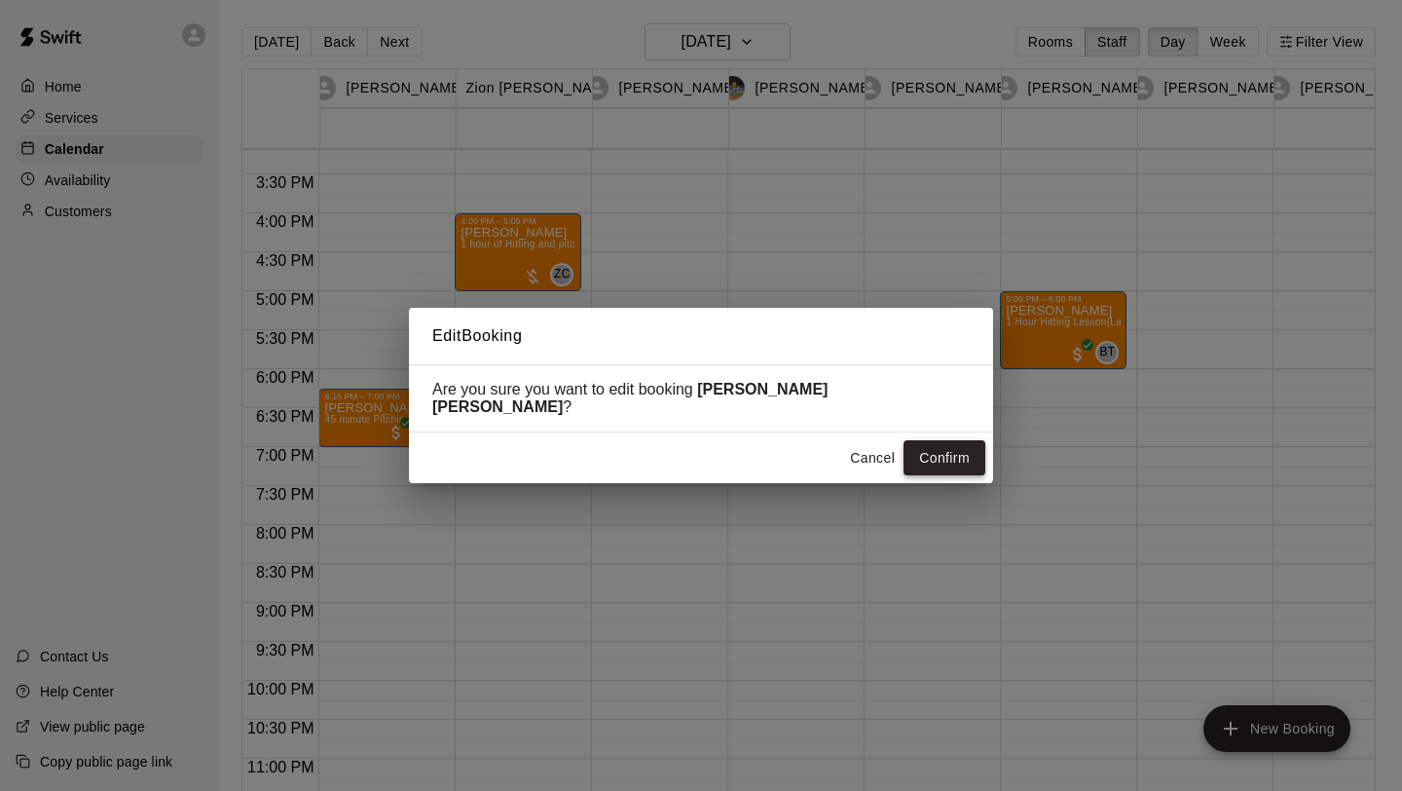
click at [934, 446] on button "Confirm" at bounding box center [945, 458] width 82 height 36
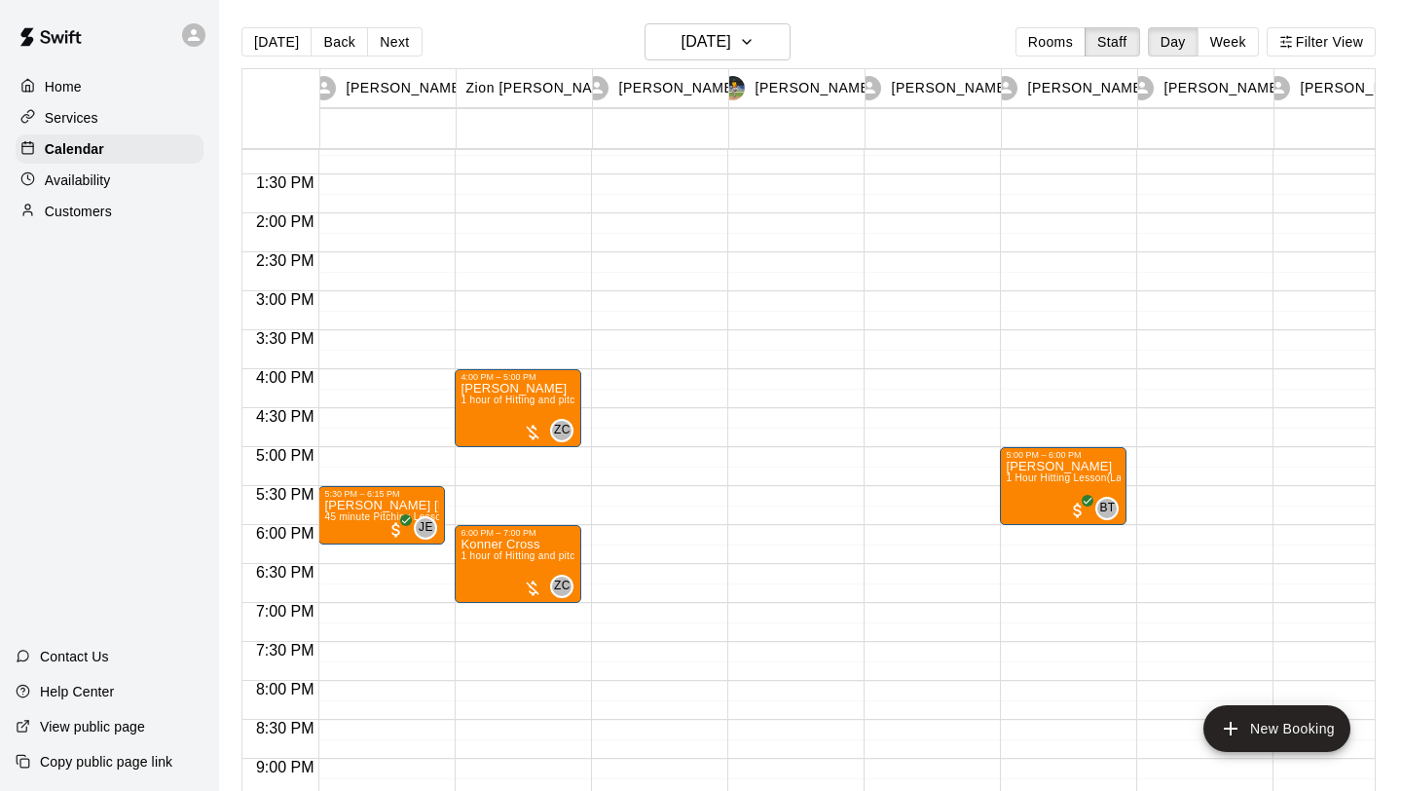
scroll to position [1019, 0]
